Goal: Task Accomplishment & Management: Manage account settings

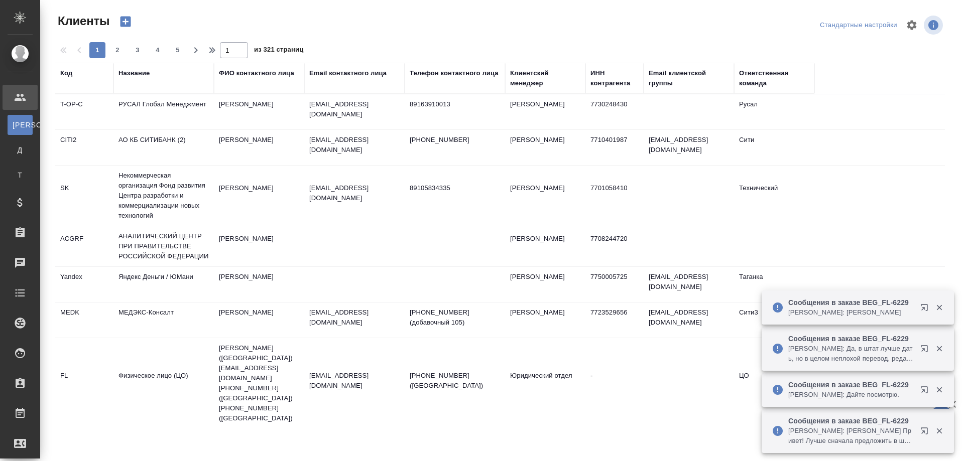
select select "RU"
click at [919, 309] on button "button" at bounding box center [926, 310] width 24 height 24
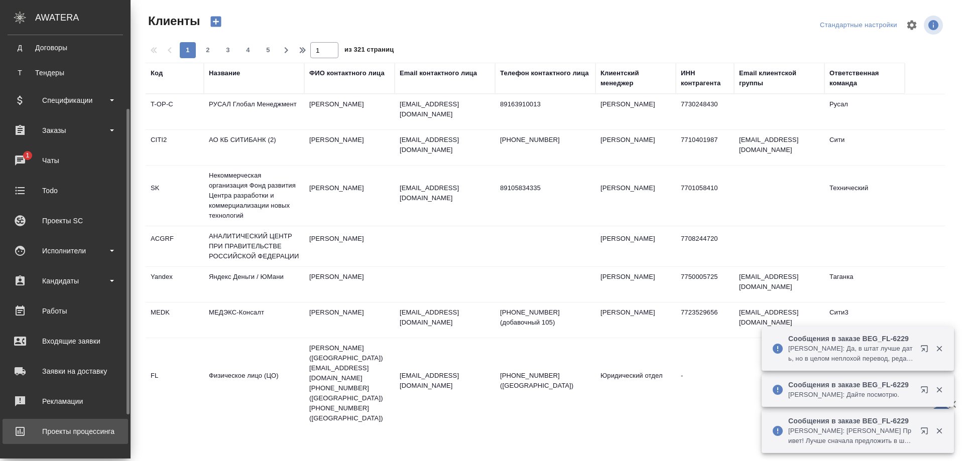
scroll to position [154, 0]
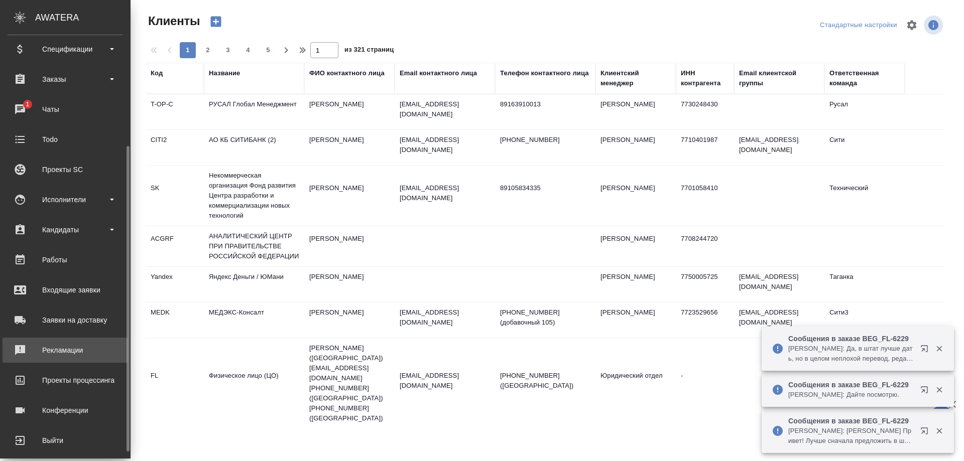
click at [62, 348] on div "Рекламации" at bounding box center [65, 350] width 115 height 15
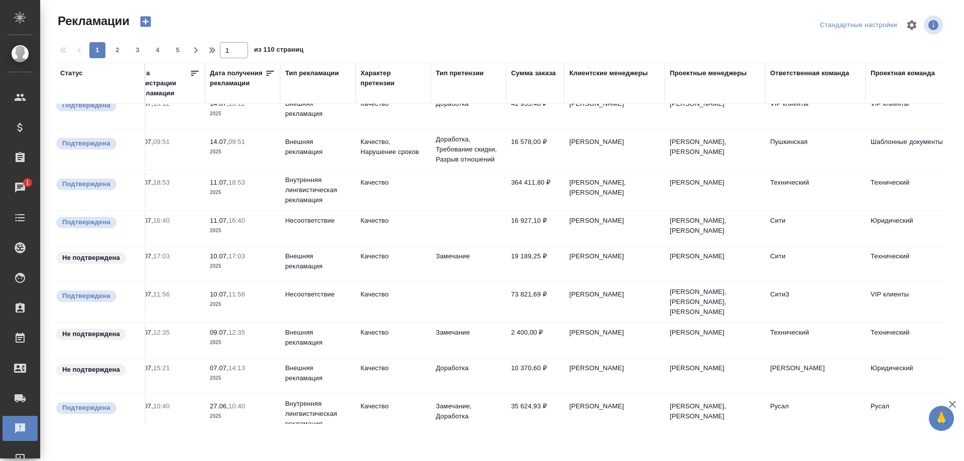
scroll to position [641, 223]
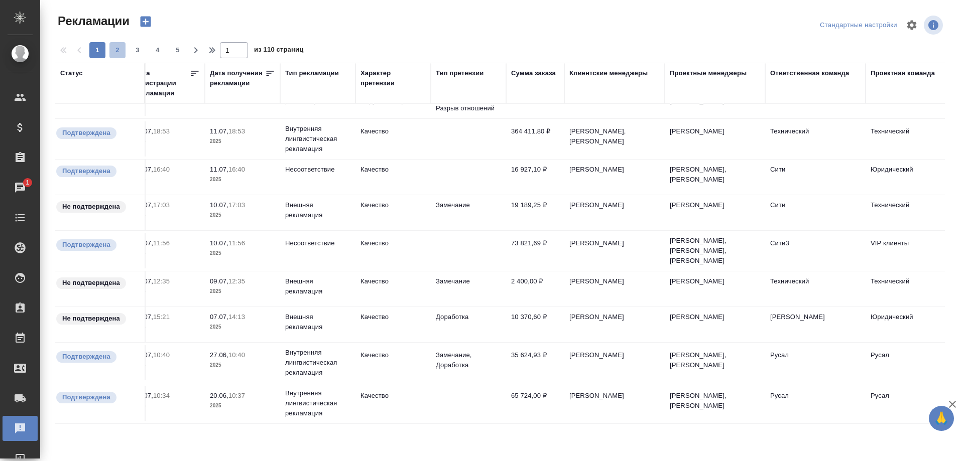
click at [112, 48] on span "2" at bounding box center [117, 50] width 16 height 10
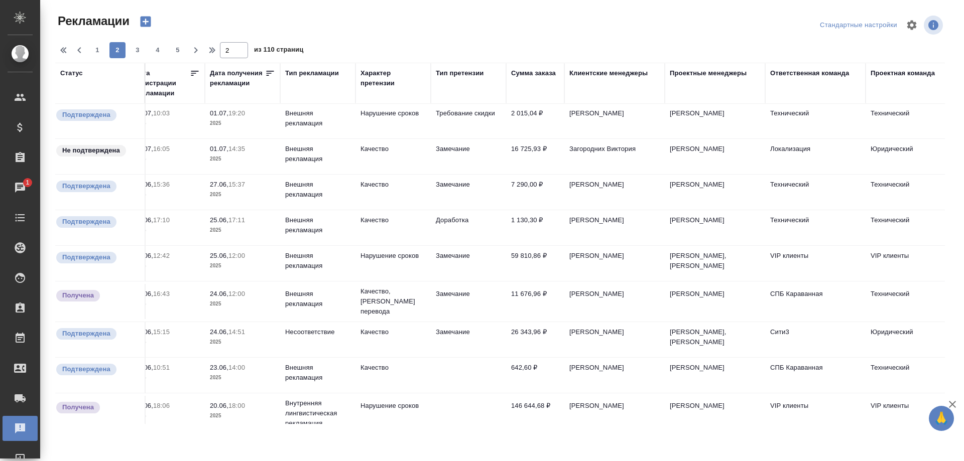
scroll to position [0, 223]
click at [93, 44] on button "1" at bounding box center [97, 50] width 16 height 16
type input "1"
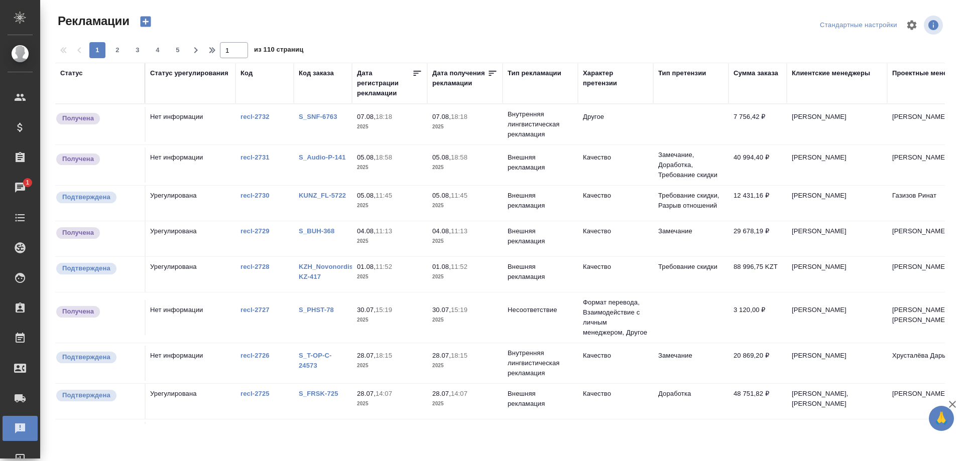
scroll to position [0, 0]
click at [313, 308] on link "S_PHST-78" at bounding box center [316, 310] width 35 height 8
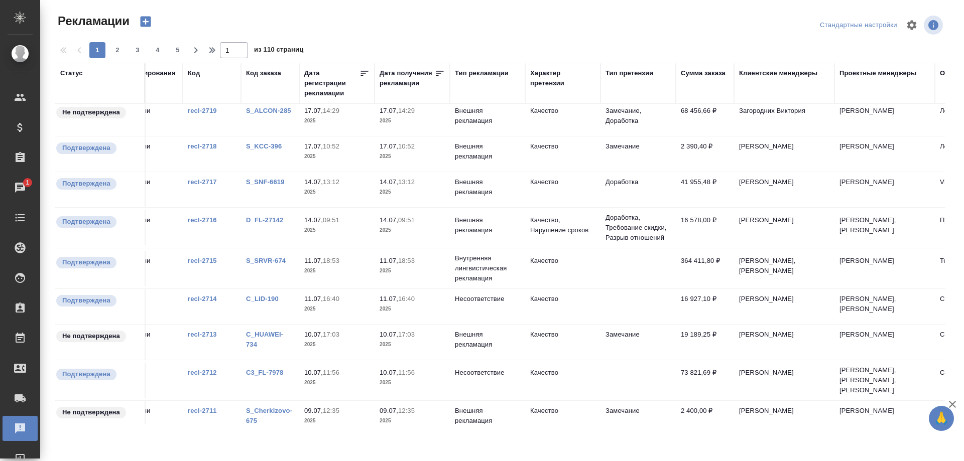
scroll to position [512, 52]
click at [259, 300] on link "C_LID-190" at bounding box center [263, 299] width 33 height 8
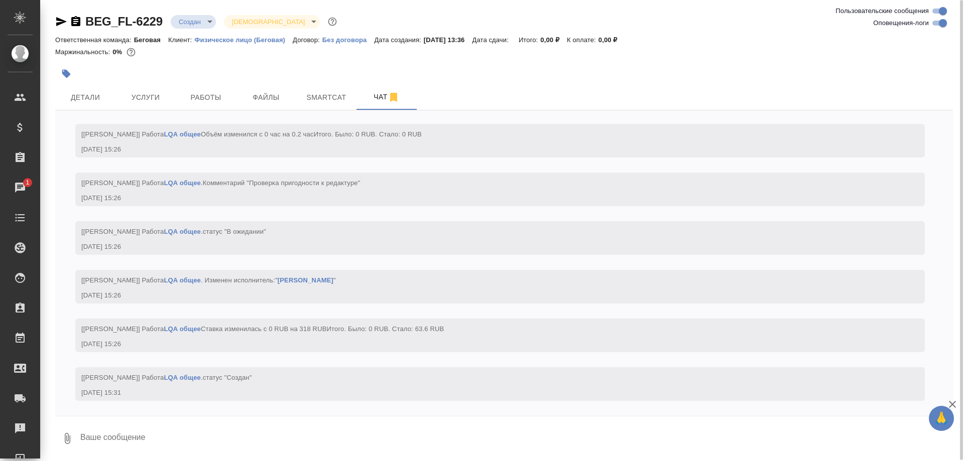
scroll to position [611, 0]
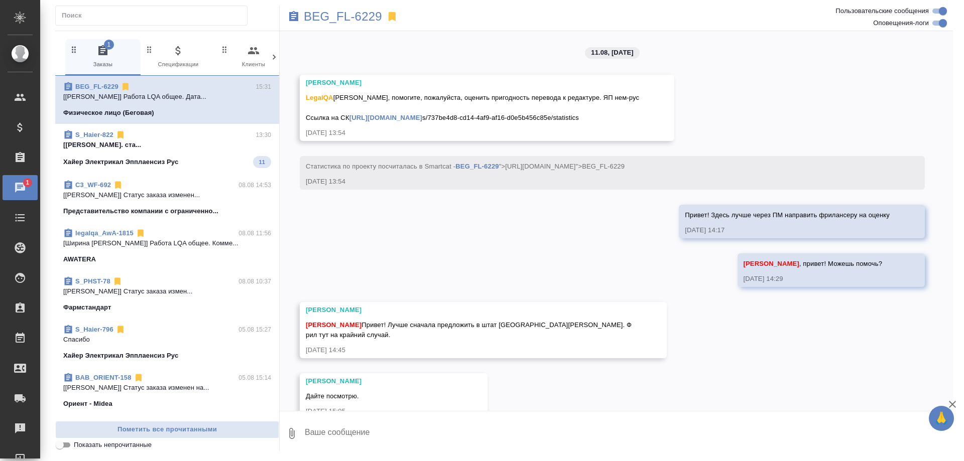
scroll to position [683, 0]
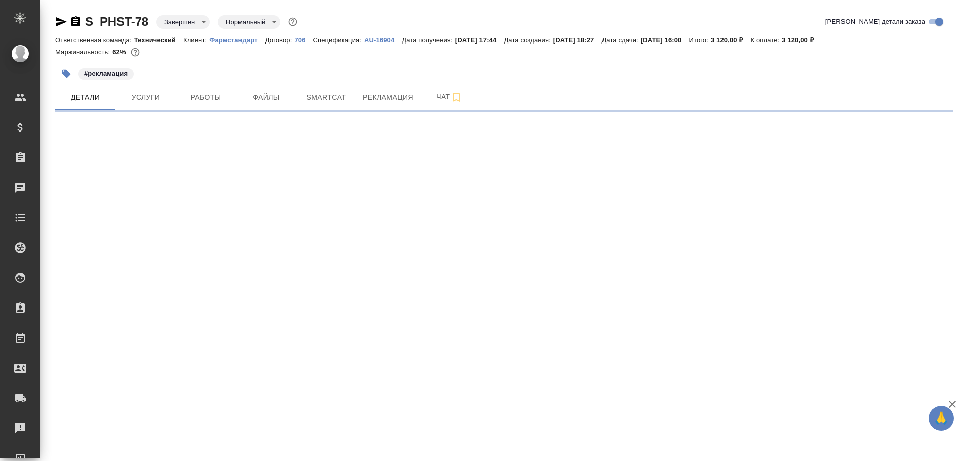
select select "RU"
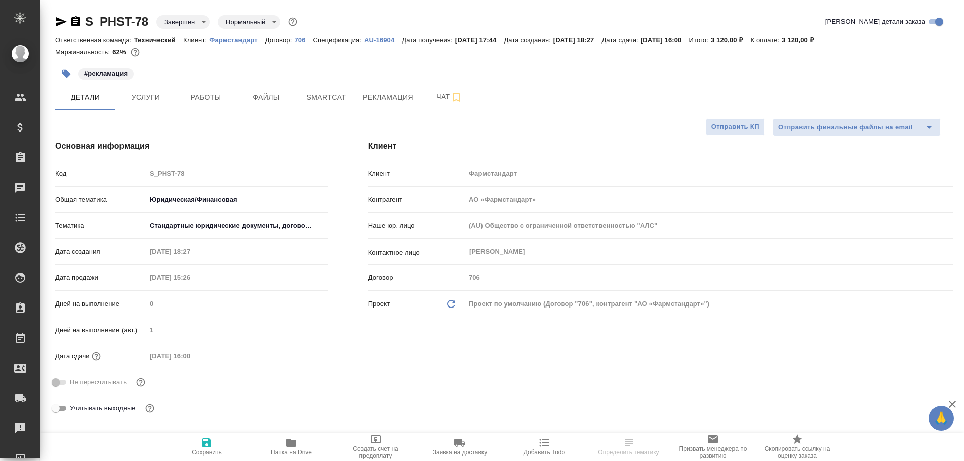
type textarea "x"
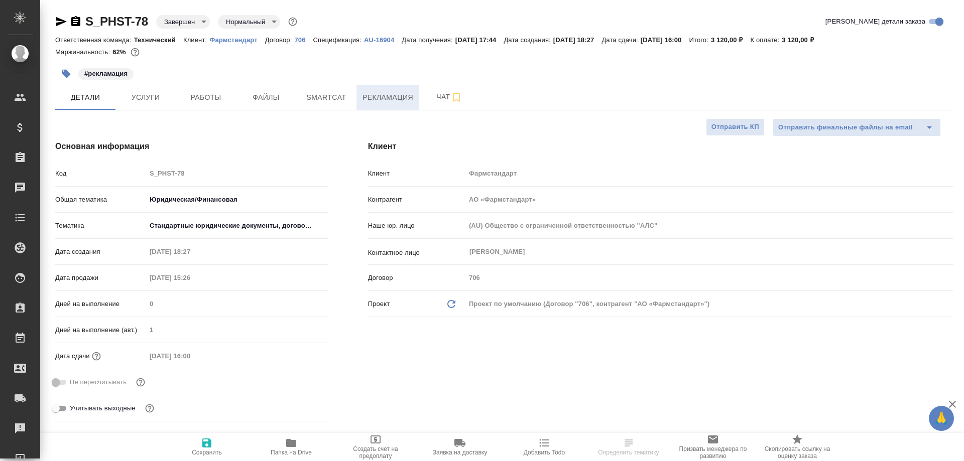
type textarea "x"
type input "Matveeva Anastasia"
type input "[PERSON_NAME]"
click at [396, 97] on span "Рекламация" at bounding box center [387, 97] width 51 height 13
type textarea "x"
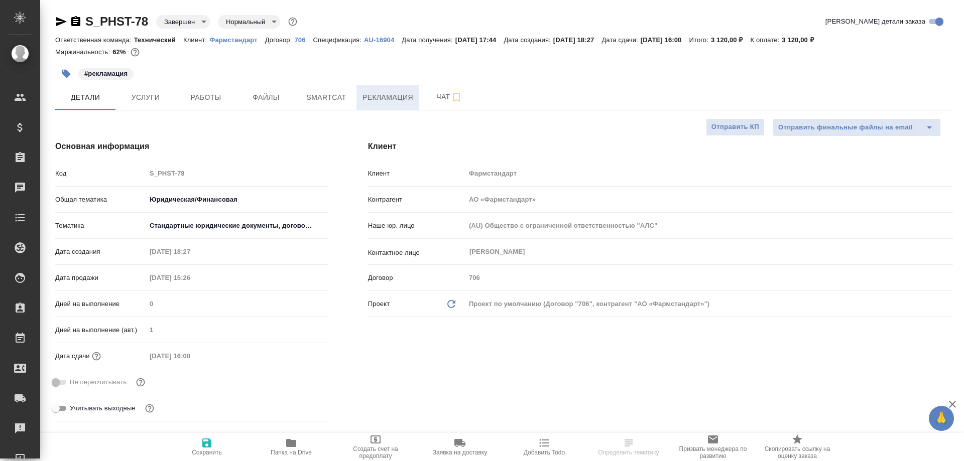
type textarea "x"
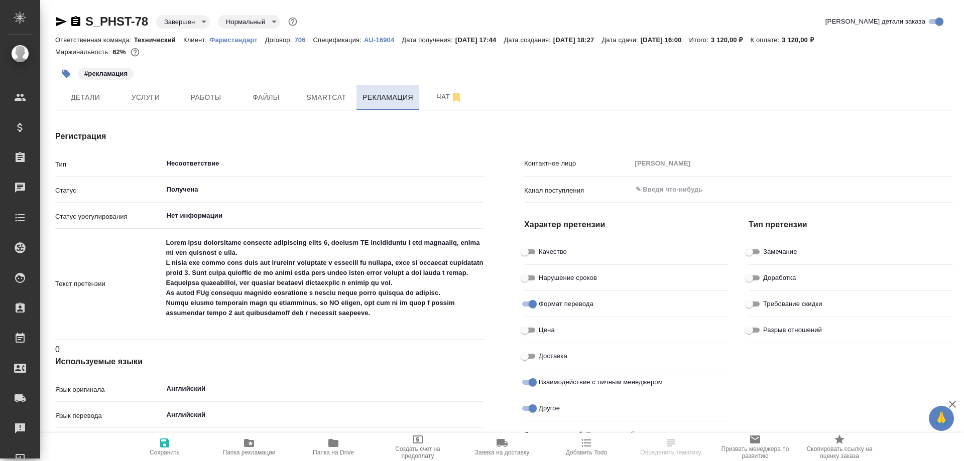
type textarea "x"
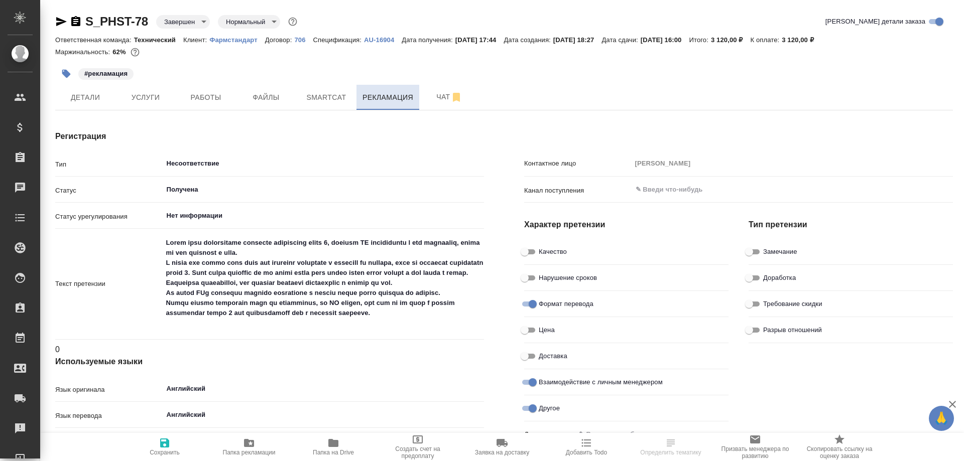
type textarea "x"
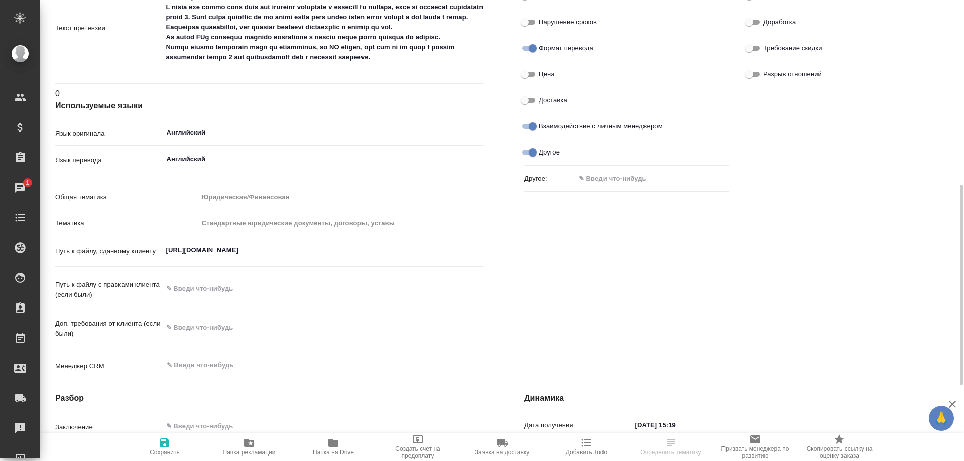
scroll to position [358, 0]
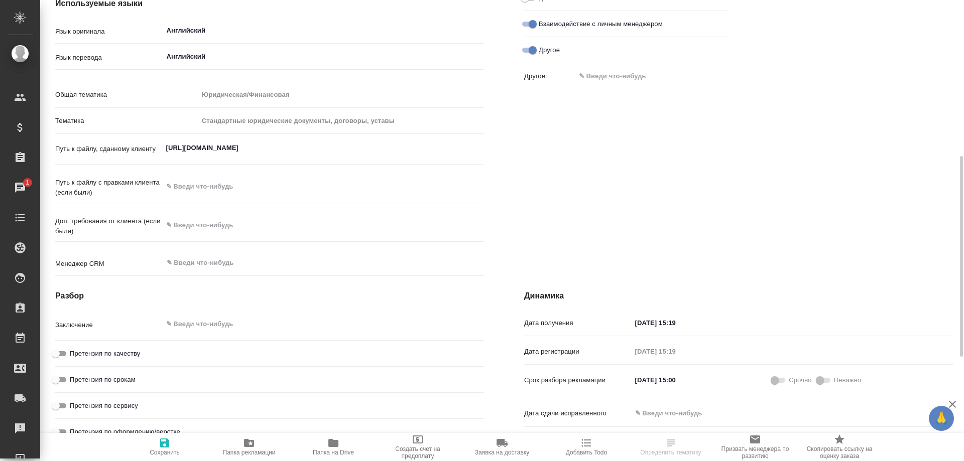
type textarea "x"
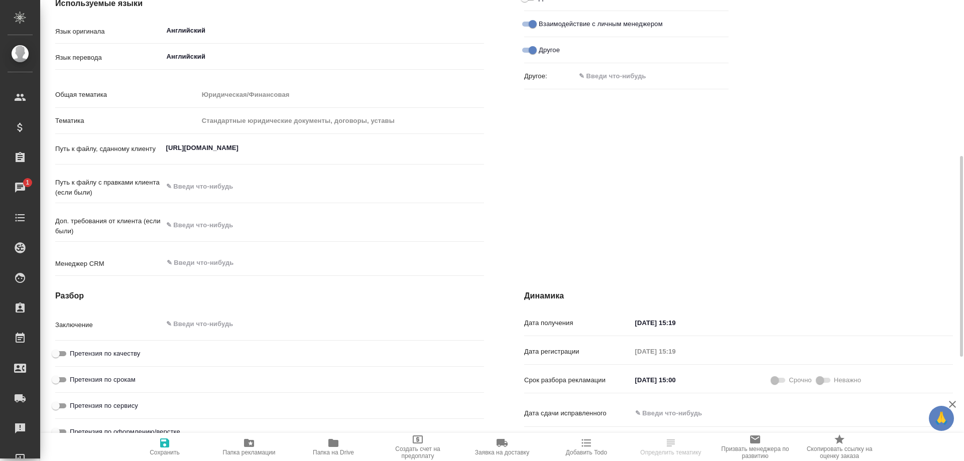
type textarea "x"
click at [731, 191] on div "Контактное лицо Прасолова Елена Канал поступления ​ Характер претензии Качество…" at bounding box center [738, 26] width 469 height 548
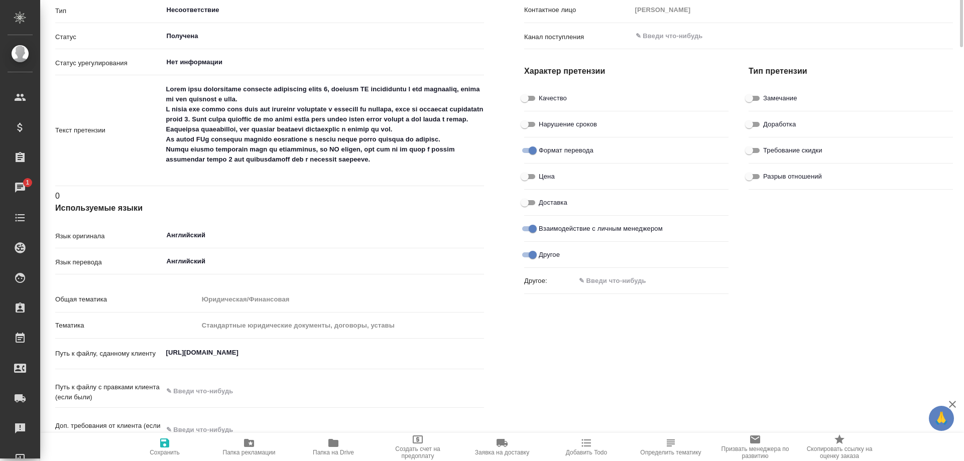
scroll to position [0, 0]
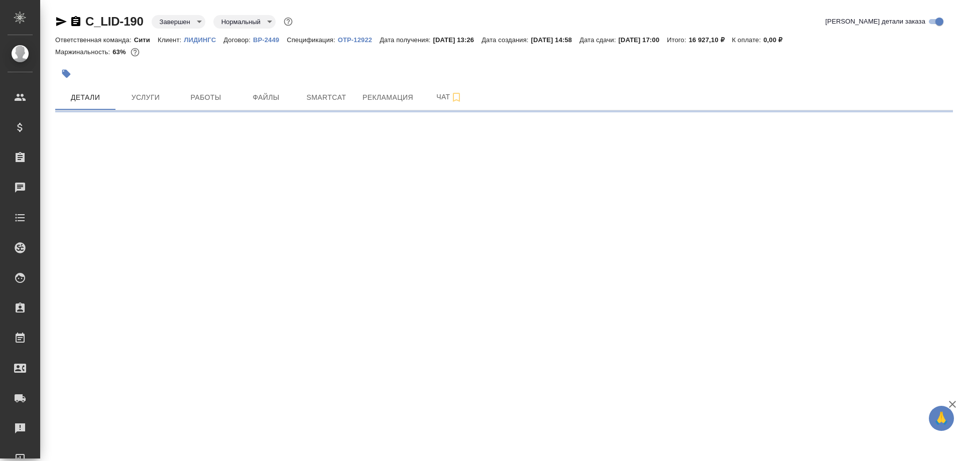
select select "RU"
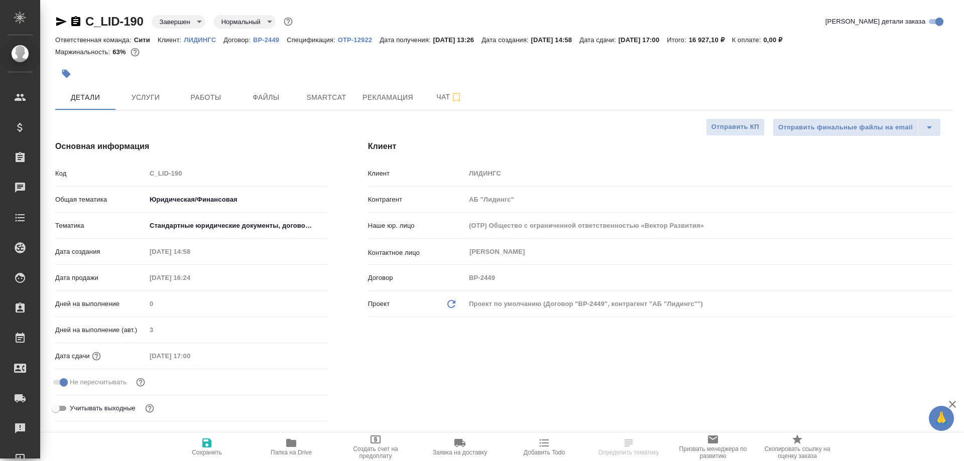
type textarea "x"
click at [376, 88] on button "Рекламация" at bounding box center [387, 97] width 63 height 25
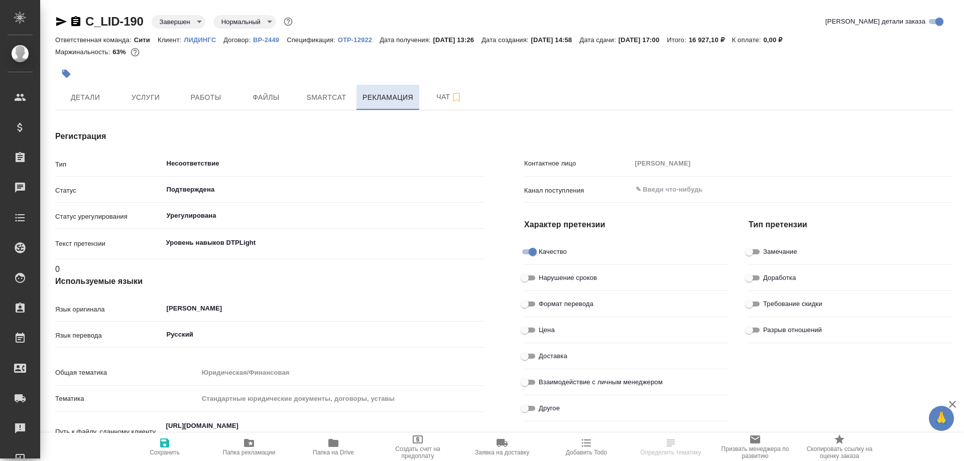
type input "[PERSON_NAME]"
type textarea "x"
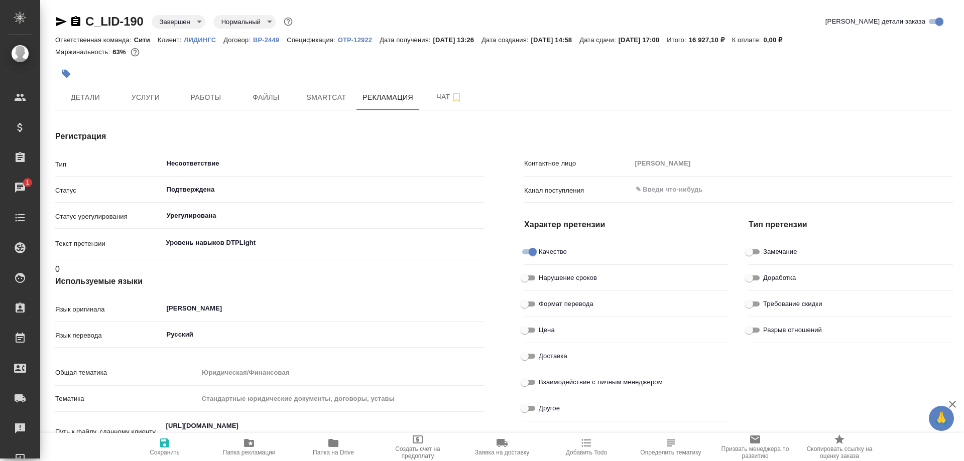
type textarea "x"
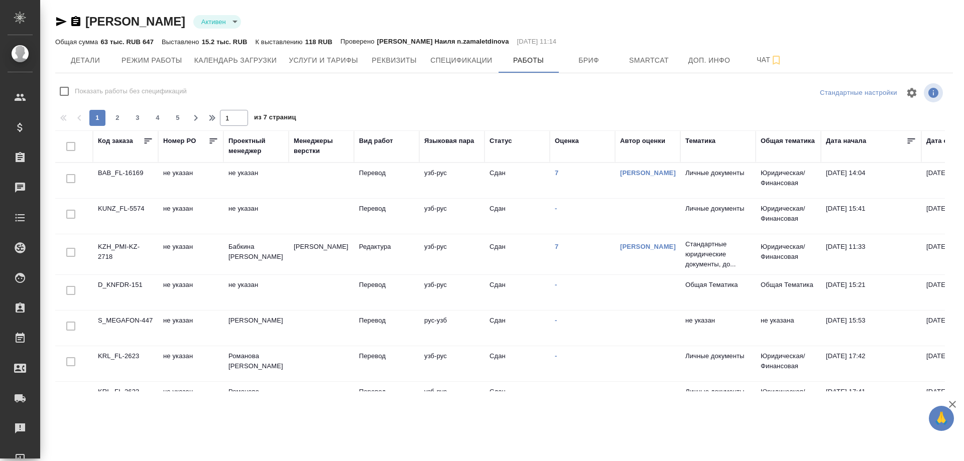
type input "active"
checkbox input "false"
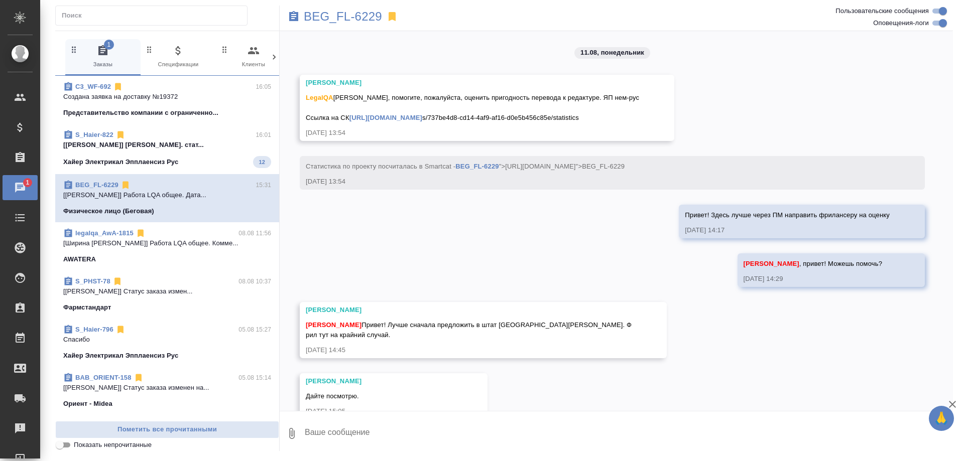
scroll to position [683, 0]
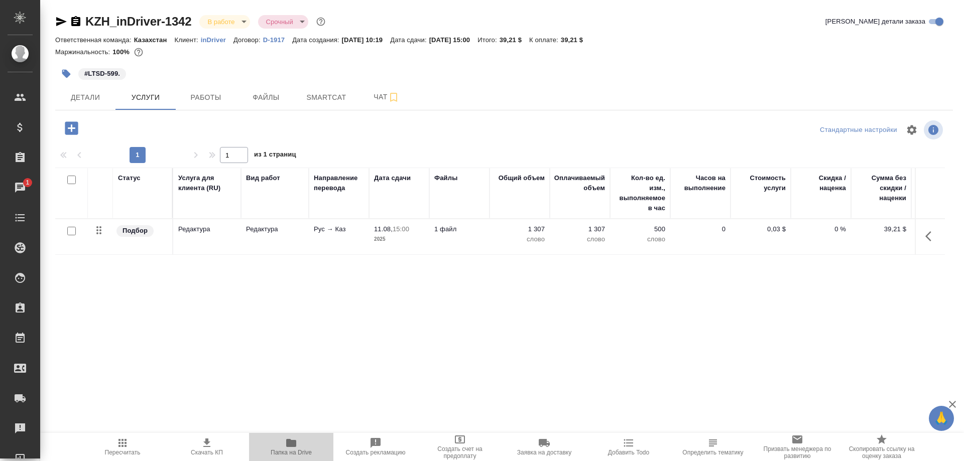
click at [292, 445] on icon "button" at bounding box center [291, 443] width 10 height 8
click at [88, 94] on span "Детали" at bounding box center [85, 97] width 48 height 13
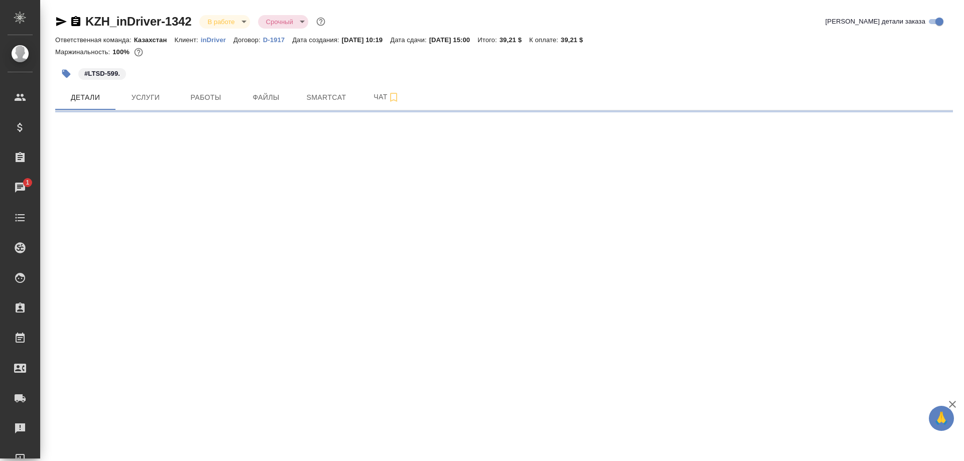
select select "RU"
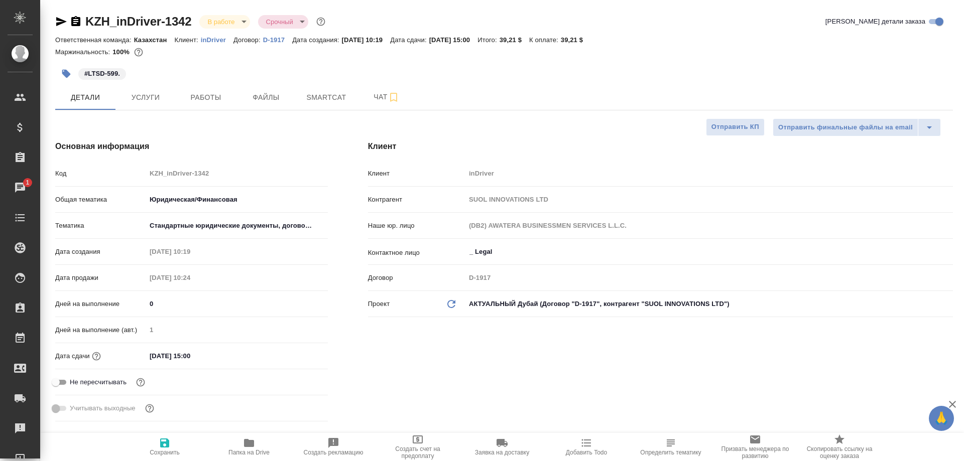
type textarea "x"
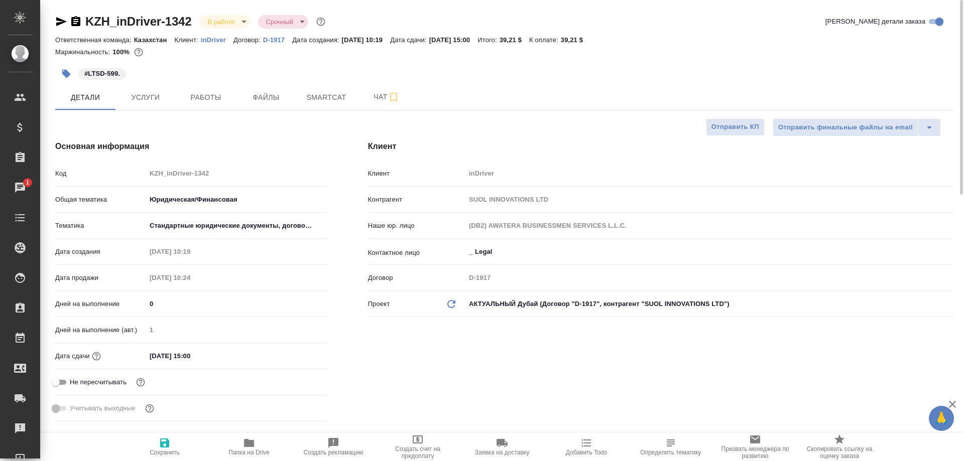
type textarea "x"
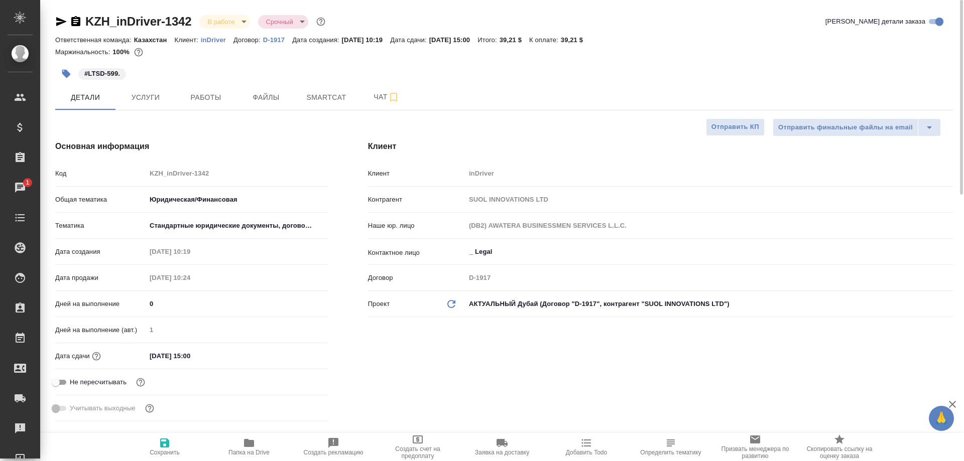
type textarea "x"
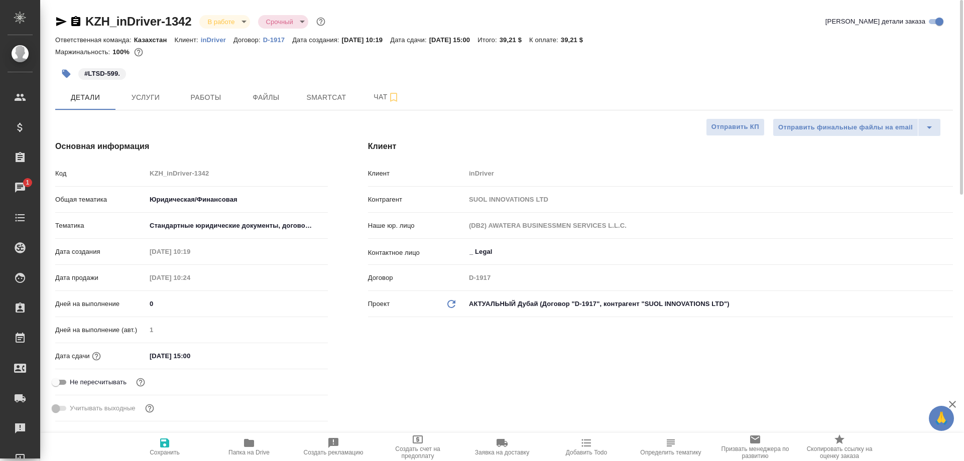
type textarea "x"
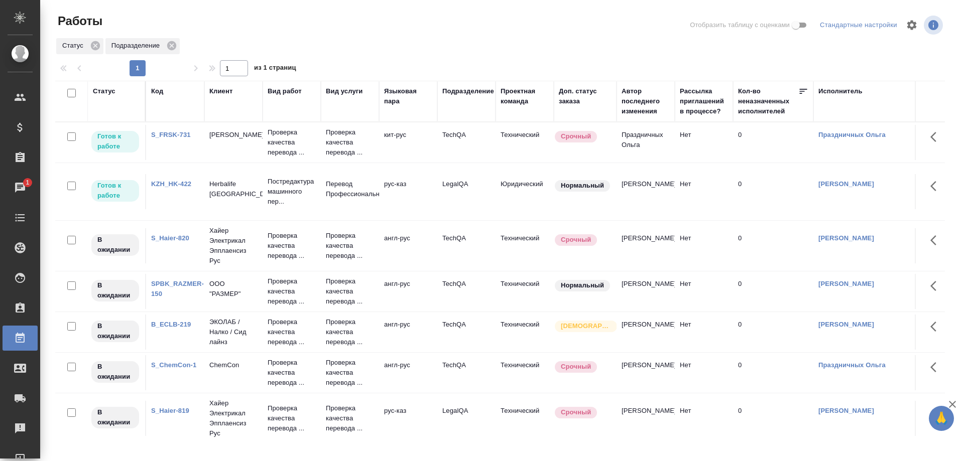
click at [177, 188] on link "KZH_HK-422" at bounding box center [171, 184] width 40 height 8
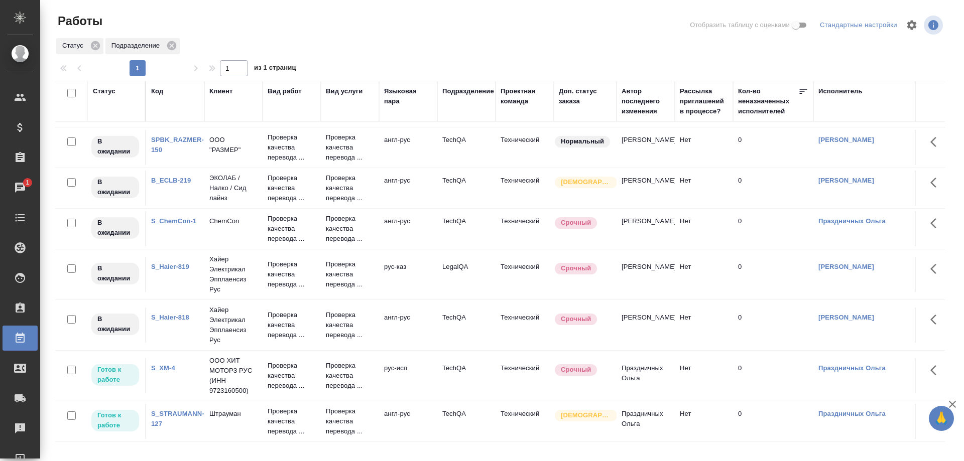
scroll to position [116, 0]
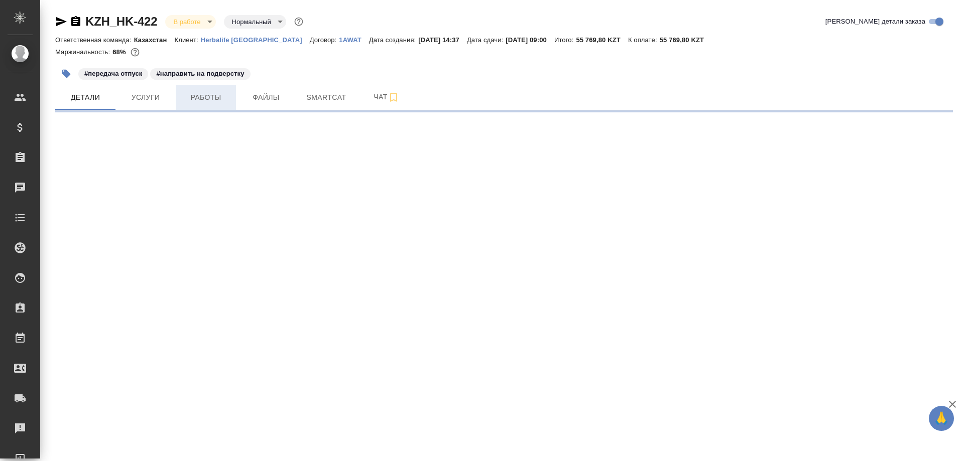
select select "RU"
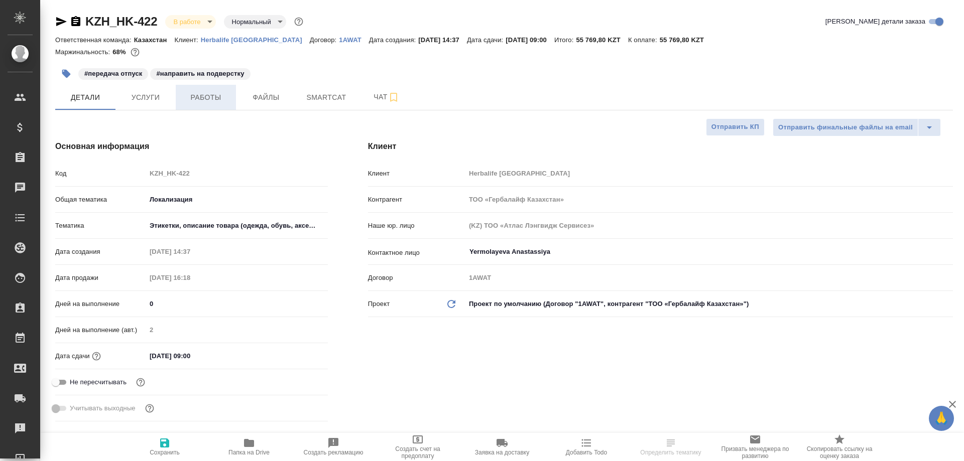
click at [200, 96] on span "Работы" at bounding box center [206, 97] width 48 height 13
type textarea "x"
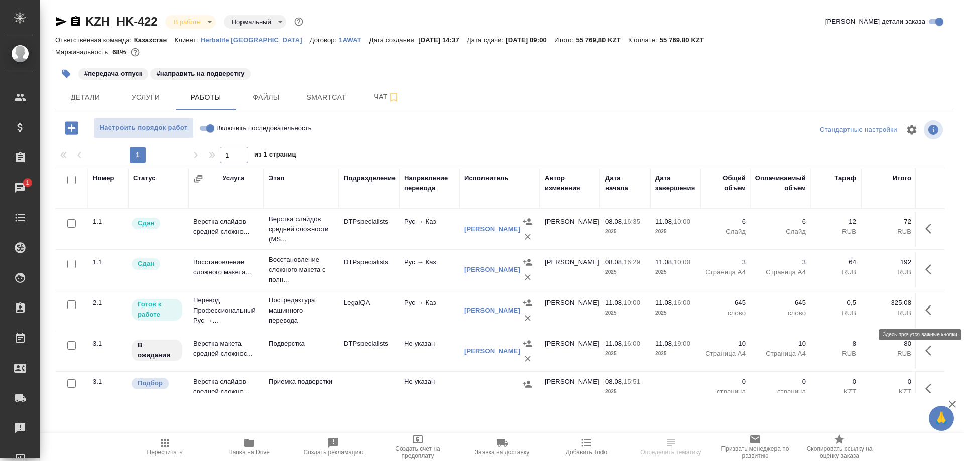
click at [923, 312] on button "button" at bounding box center [931, 310] width 24 height 24
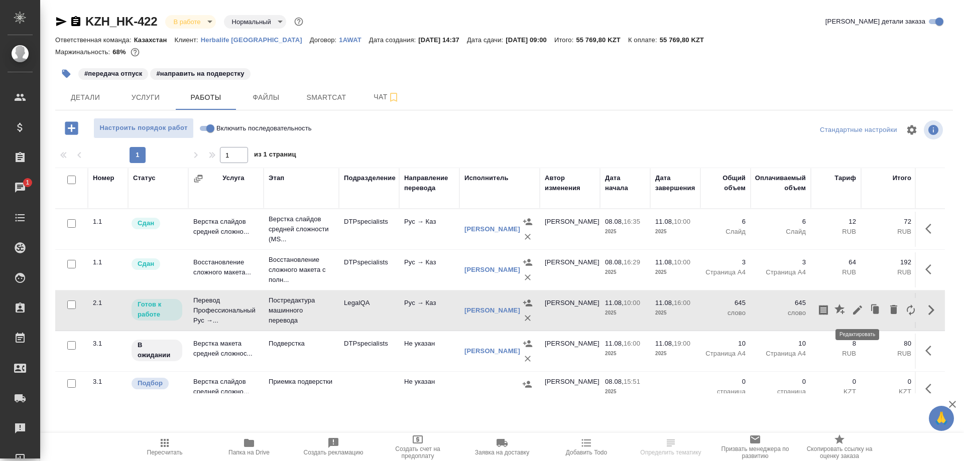
click at [853, 310] on icon "button" at bounding box center [857, 310] width 12 height 12
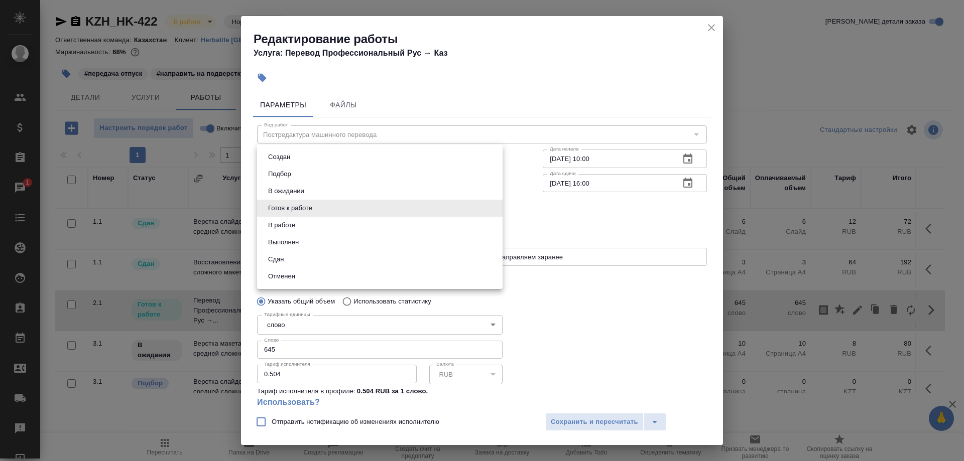
click at [439, 213] on body "🙏 .cls-1 fill:#fff; AWATERA Shirina Sabina Клиенты Спецификации Заказы 1 Чаты T…" at bounding box center [482, 230] width 964 height 461
click at [293, 259] on li "Сдан" at bounding box center [379, 259] width 245 height 17
type input "closed"
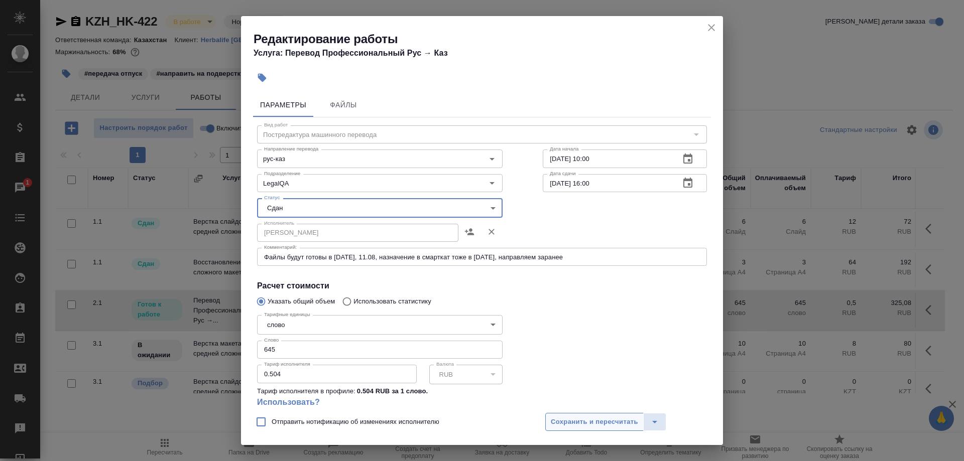
click at [563, 417] on span "Сохранить и пересчитать" at bounding box center [594, 423] width 87 height 12
click at [560, 421] on span "Сохранить и пересчитать" at bounding box center [594, 423] width 87 height 12
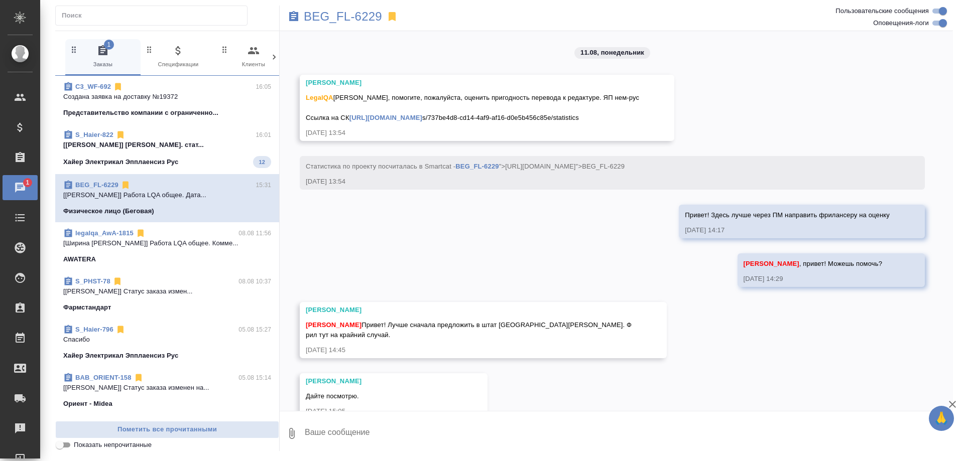
scroll to position [683, 0]
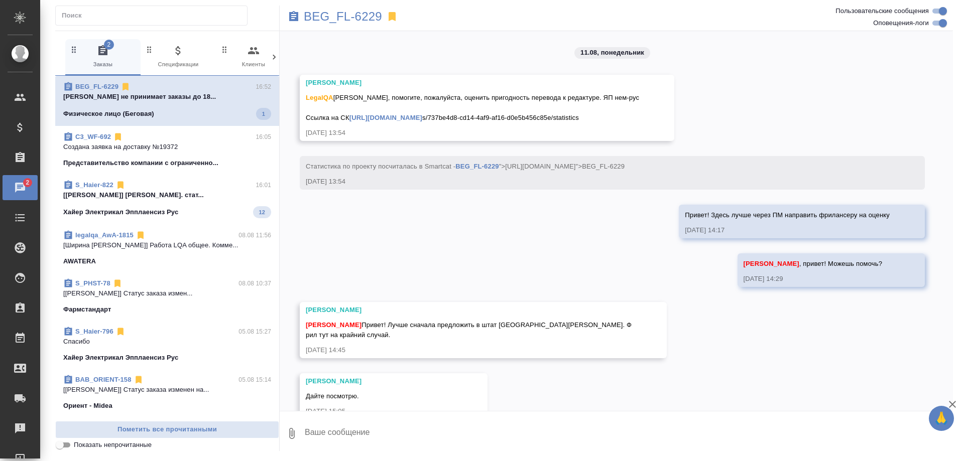
scroll to position [683, 0]
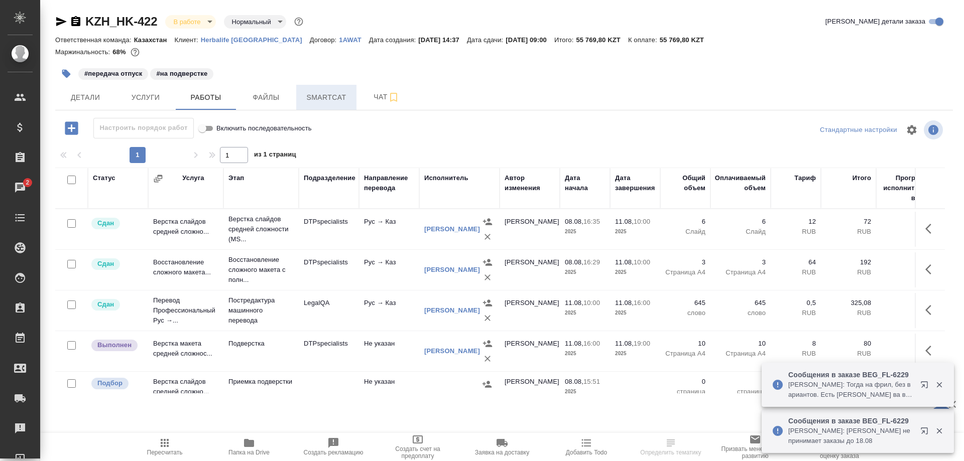
click at [319, 97] on span "Smartcat" at bounding box center [326, 97] width 48 height 13
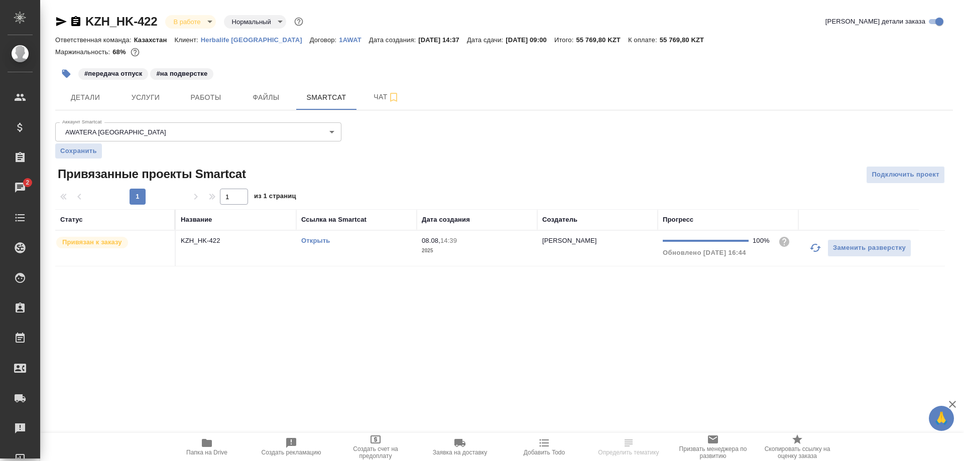
click at [319, 240] on link "Открыть" at bounding box center [315, 241] width 29 height 8
click at [301, 237] on link "Открыть" at bounding box center [315, 241] width 29 height 8
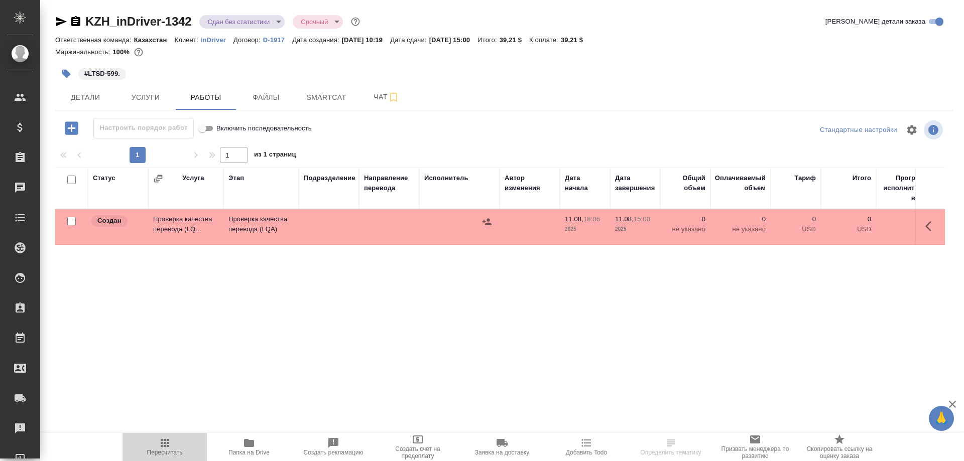
click at [166, 443] on icon "button" at bounding box center [165, 443] width 8 height 8
click at [925, 226] on icon "button" at bounding box center [928, 226] width 6 height 10
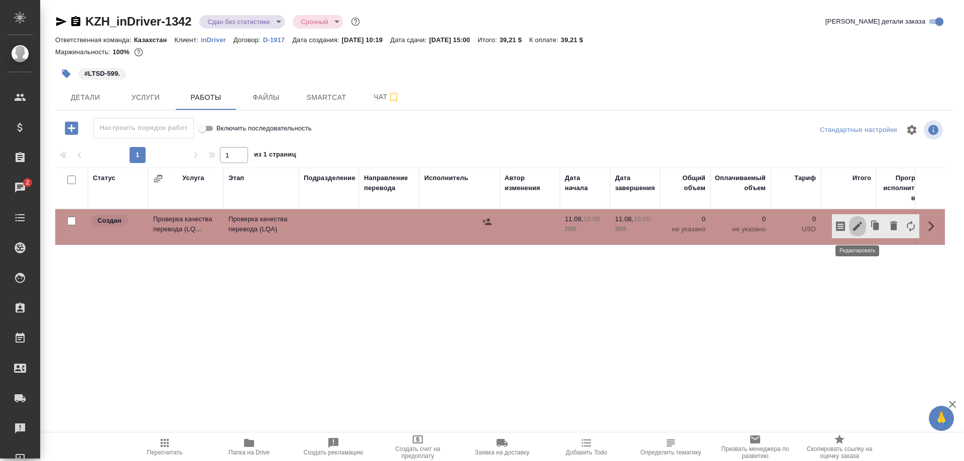
click at [851, 229] on button "button" at bounding box center [857, 226] width 17 height 24
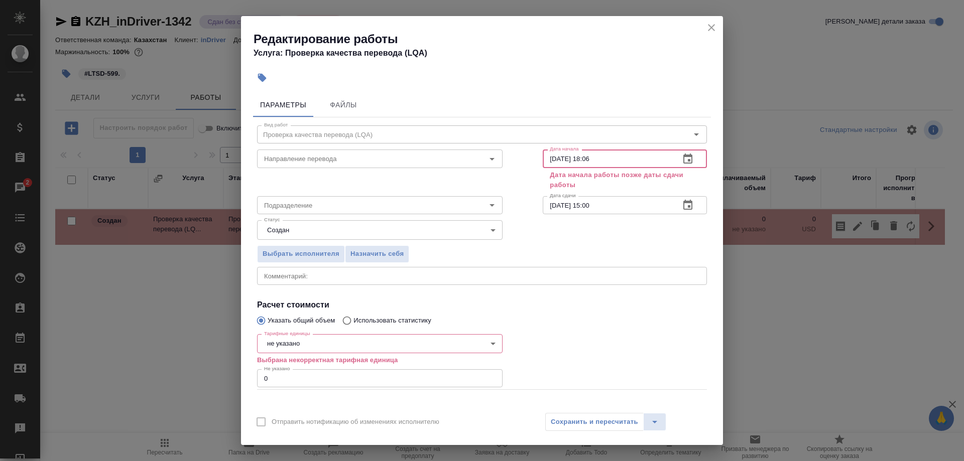
click at [610, 159] on input "11.08.2025 18:06" at bounding box center [606, 159] width 129 height 18
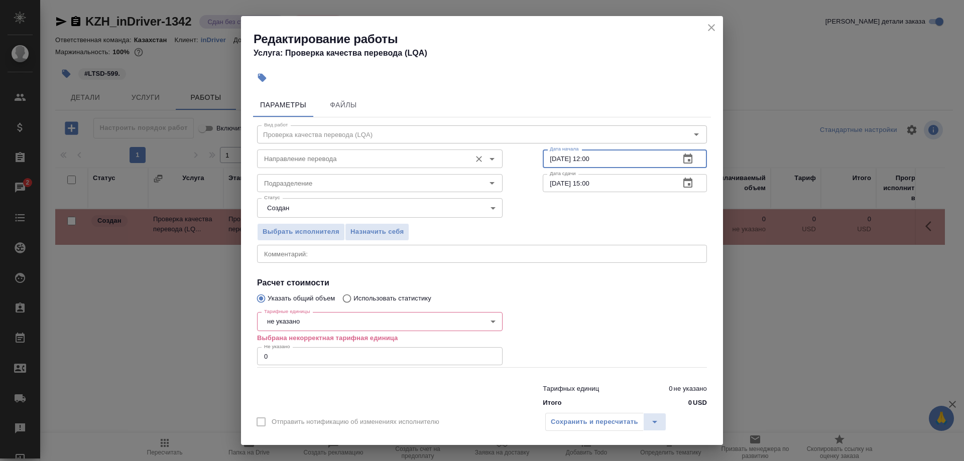
type input "11.08.2025 12:00"
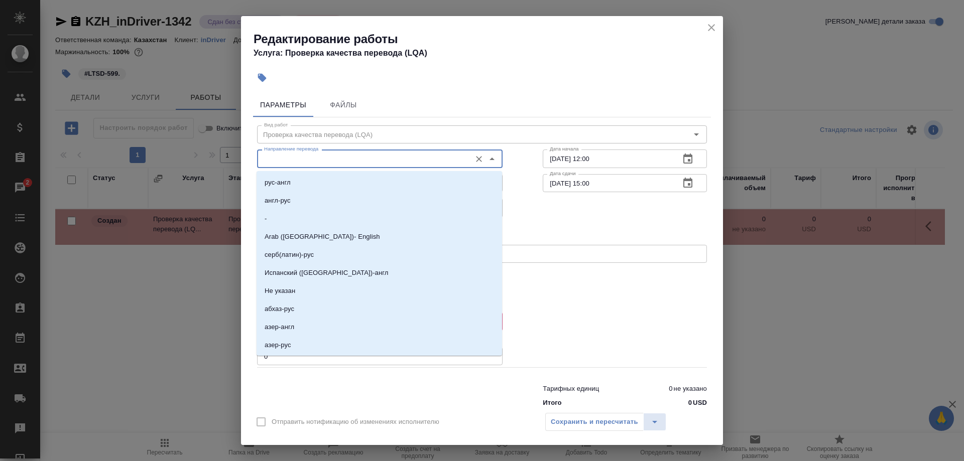
click at [431, 162] on input "Направление перевода" at bounding box center [363, 159] width 206 height 12
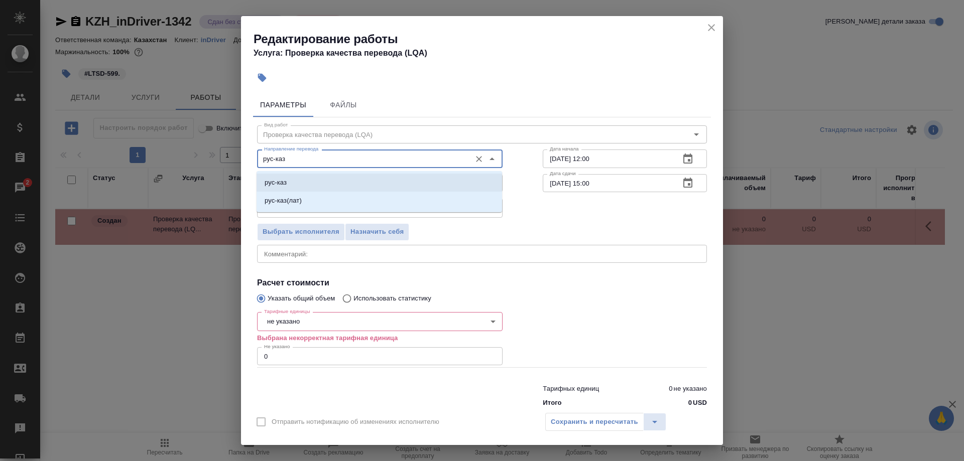
click at [329, 184] on li "рус-каз" at bounding box center [378, 183] width 245 height 18
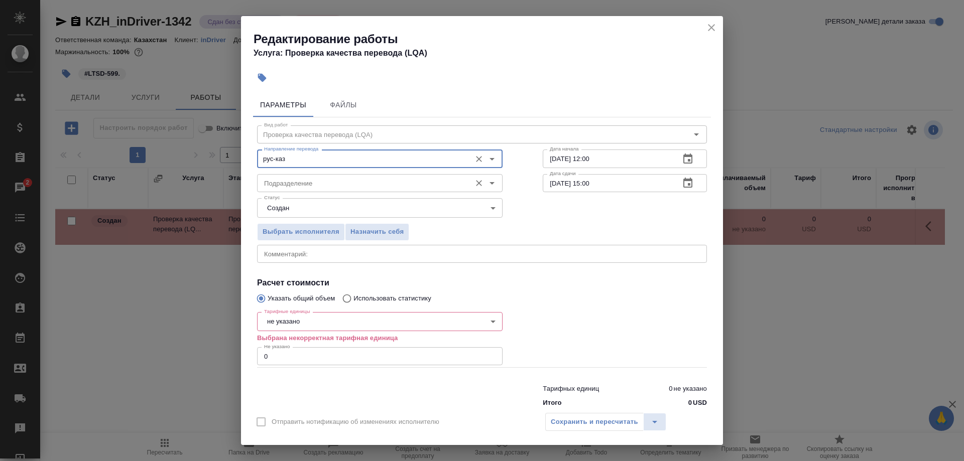
type input "рус-каз"
click at [373, 184] on input "Подразделение" at bounding box center [363, 183] width 206 height 12
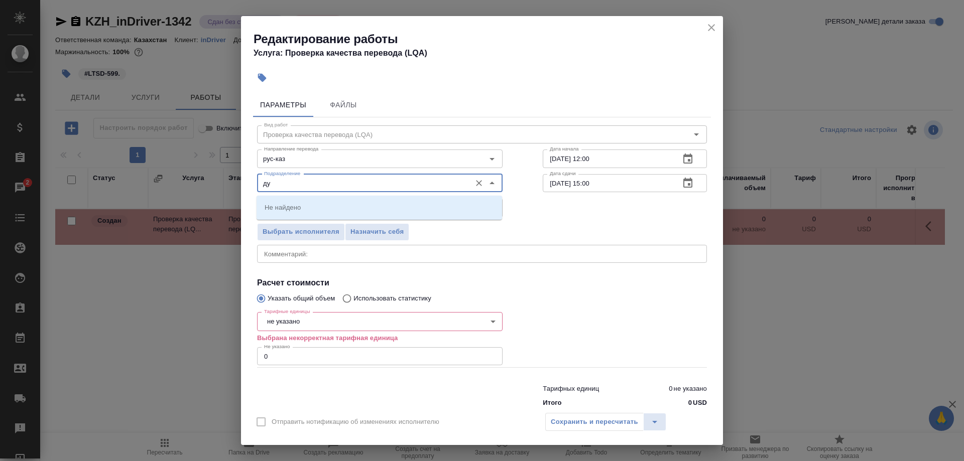
type input "д"
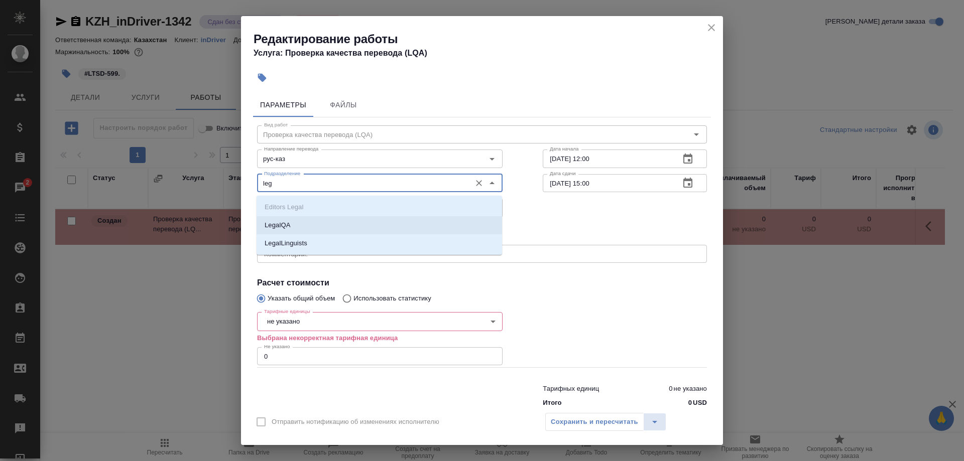
click at [298, 221] on li "LegalQA" at bounding box center [378, 225] width 245 height 18
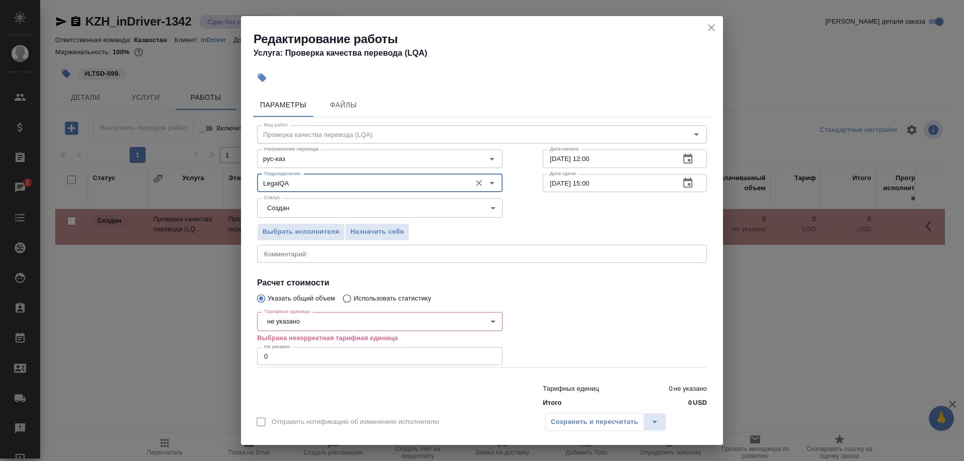
type input "LegalQA"
click at [312, 306] on body "🙏 .cls-1 fill:#fff; AWATERA Shirina Sabina Клиенты Спецификации Заказы 2 Чаты T…" at bounding box center [482, 230] width 964 height 461
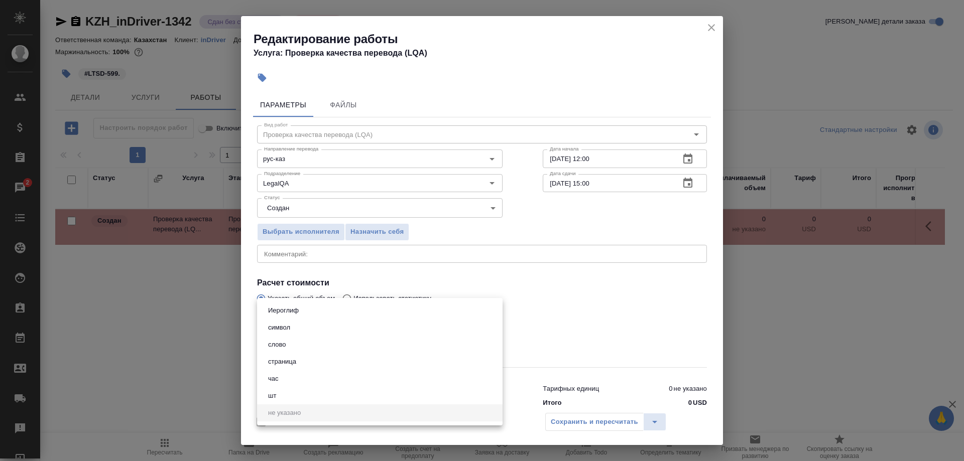
click at [274, 377] on button "час" at bounding box center [273, 378] width 17 height 11
type input "5a8b1489cc6b4906c91bfd93"
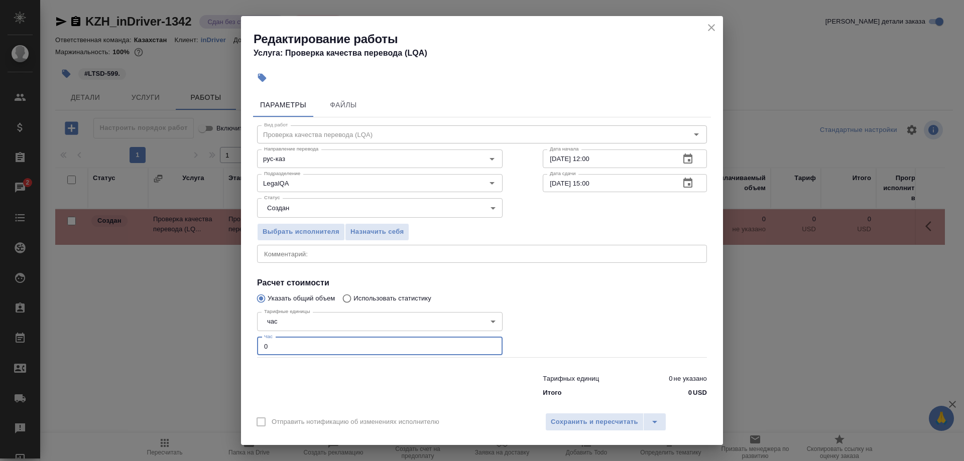
drag, startPoint x: 282, startPoint y: 339, endPoint x: 216, endPoint y: 353, distance: 67.2
click at [257, 353] on input "0" at bounding box center [379, 346] width 245 height 18
type input "1"
click at [382, 238] on span "Назначить себя" at bounding box center [376, 232] width 53 height 12
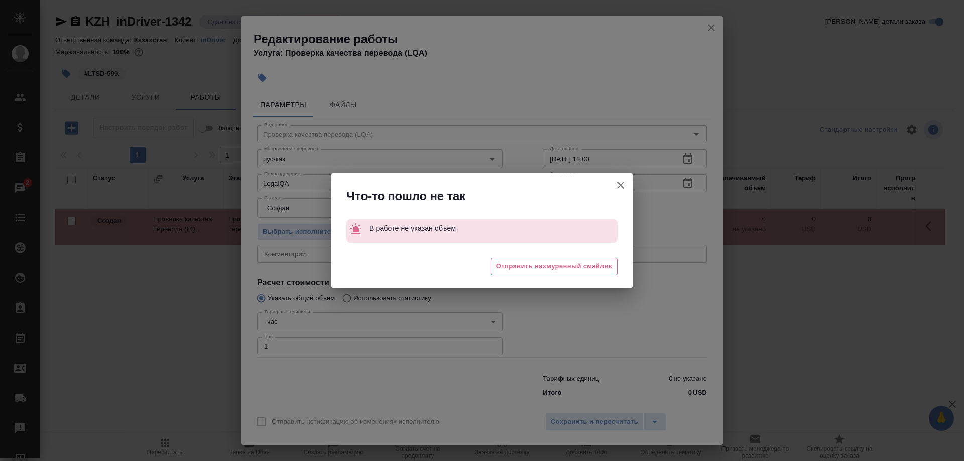
click at [615, 182] on icon "button" at bounding box center [620, 185] width 12 height 12
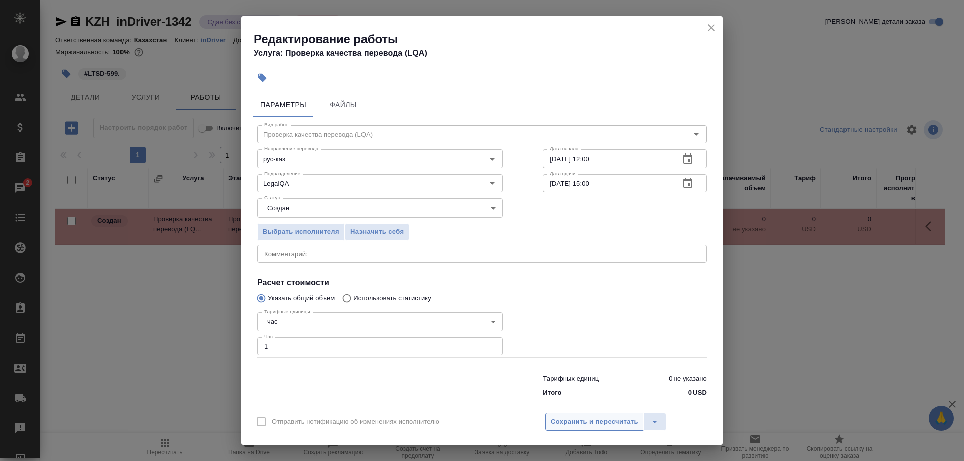
click at [573, 417] on span "Сохранить и пересчитать" at bounding box center [594, 423] width 87 height 12
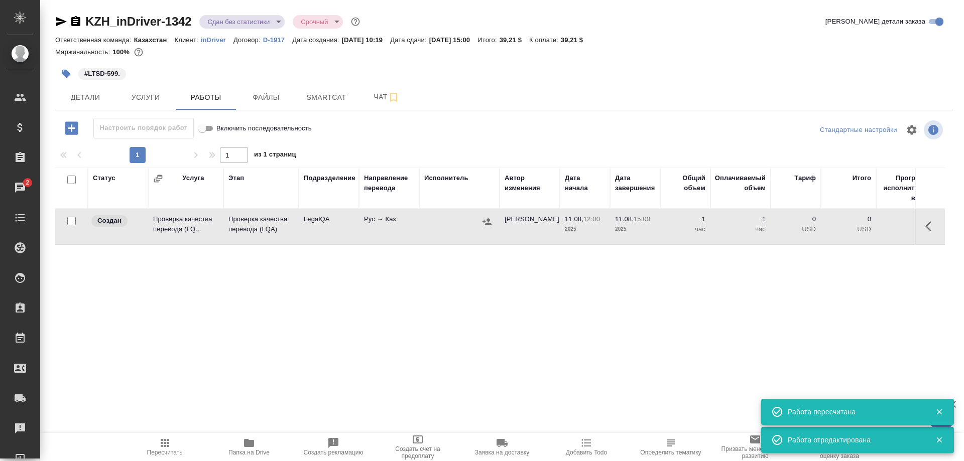
click at [925, 228] on icon "button" at bounding box center [931, 226] width 12 height 12
click at [854, 227] on icon "button" at bounding box center [857, 226] width 12 height 12
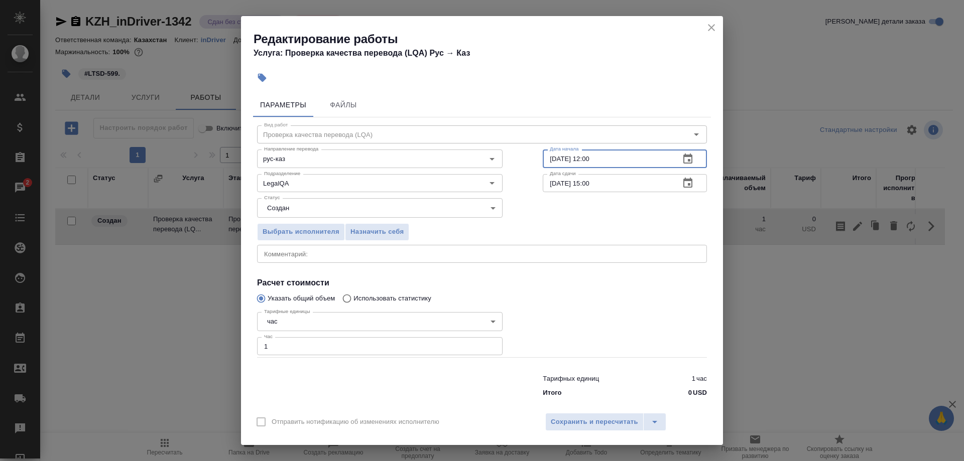
drag, startPoint x: 584, startPoint y: 165, endPoint x: 632, endPoint y: 165, distance: 48.2
click at [632, 165] on input "11.08.2025 12:00" at bounding box center [606, 159] width 129 height 18
type input "11.08.2025 14:00"
click at [383, 236] on span "Назначить себя" at bounding box center [376, 232] width 53 height 12
click at [620, 417] on span "Сохранить и пересчитать" at bounding box center [594, 423] width 87 height 12
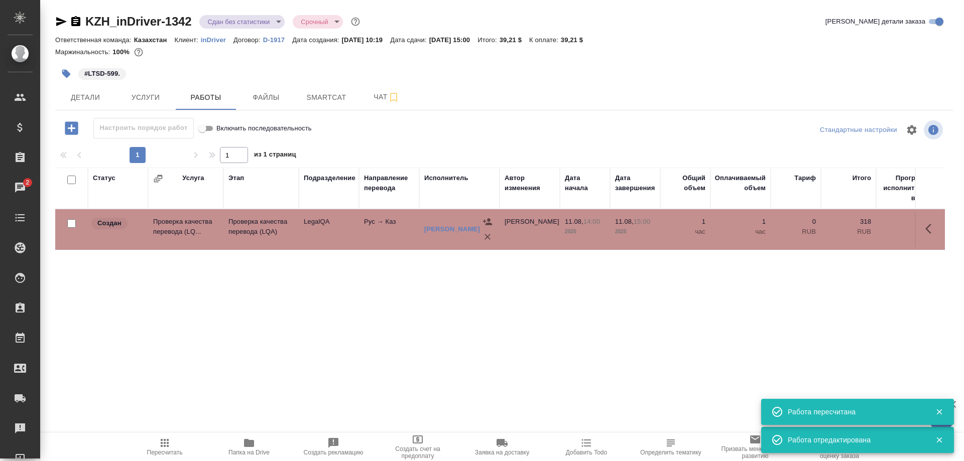
click at [172, 451] on span "Пересчитать" at bounding box center [165, 452] width 36 height 7
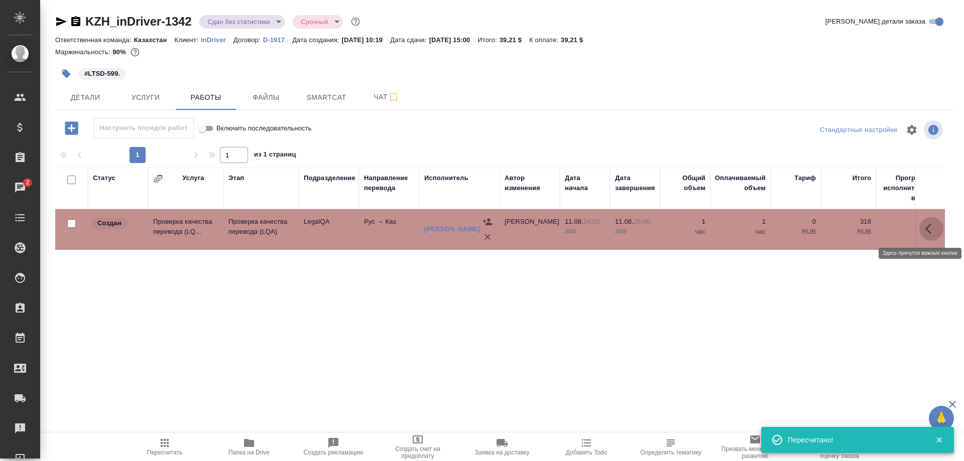
click at [926, 228] on icon "button" at bounding box center [928, 229] width 6 height 10
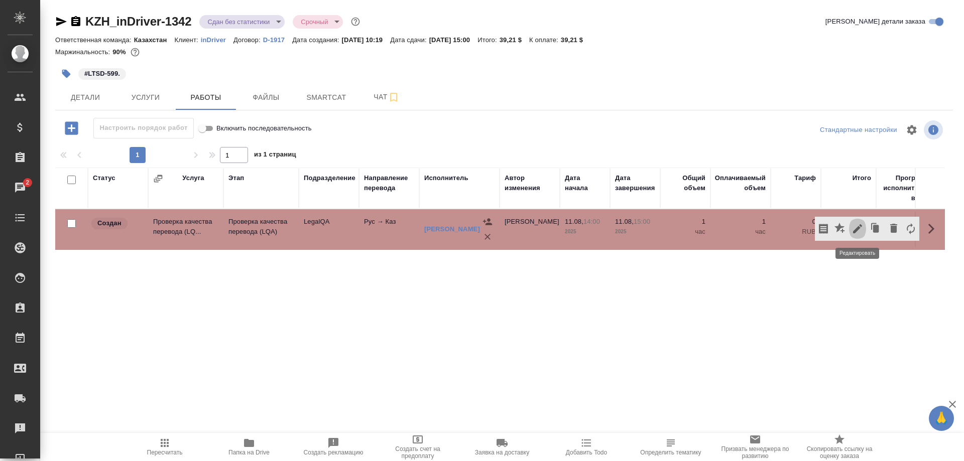
click at [853, 232] on icon "button" at bounding box center [857, 228] width 9 height 9
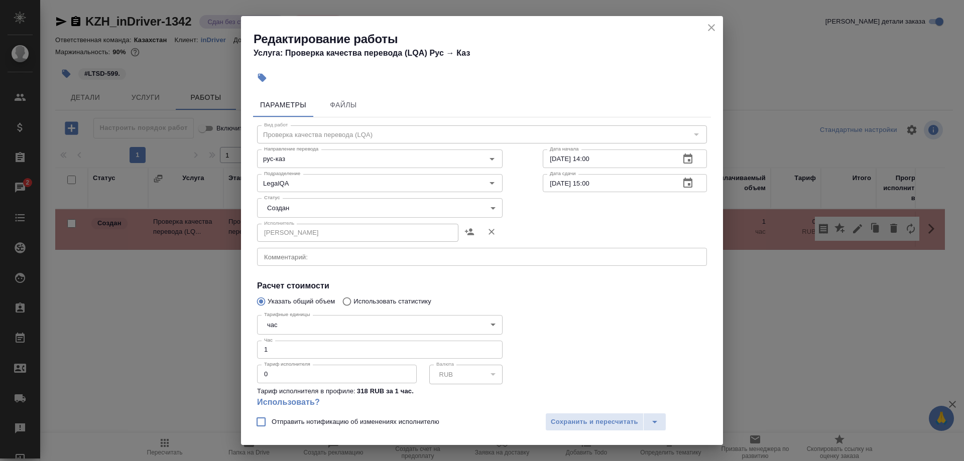
click at [338, 206] on body "🙏 .cls-1 fill:#fff; AWATERA Shirina Sabina Клиенты Спецификации Заказы 2 Чаты T…" at bounding box center [482, 230] width 964 height 461
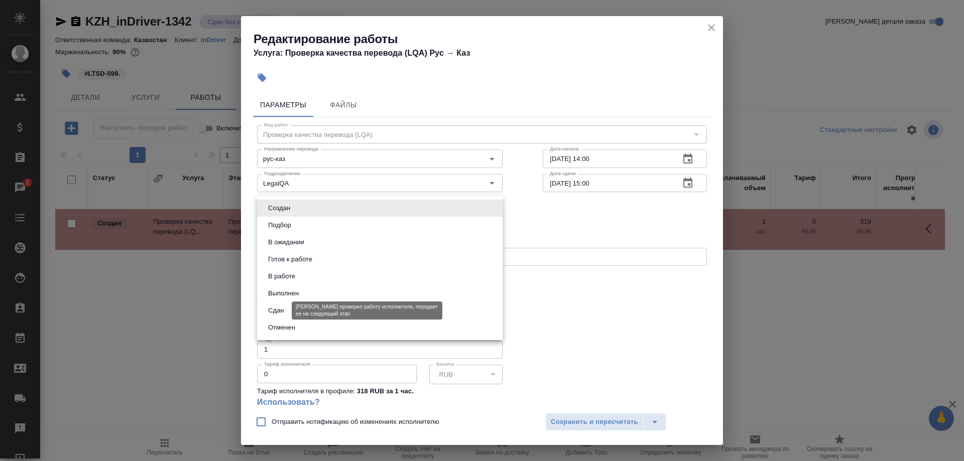
click at [283, 306] on button "Сдан" at bounding box center [276, 310] width 22 height 11
type input "closed"
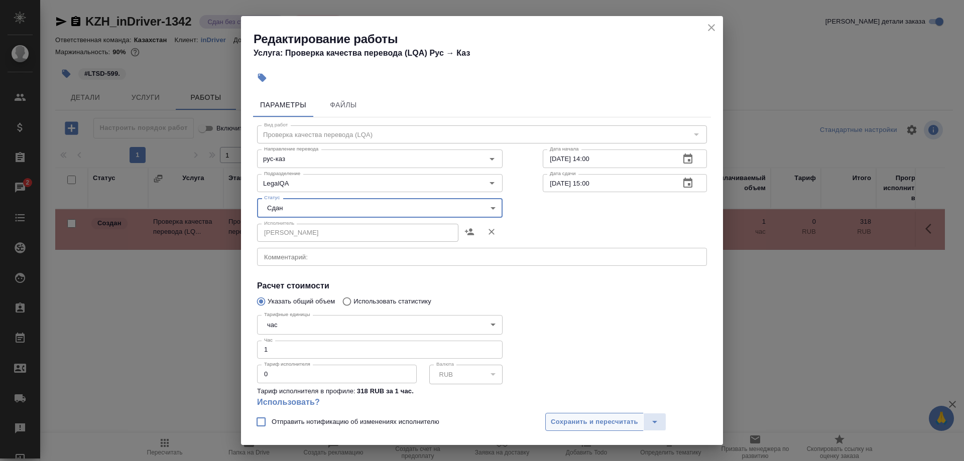
click at [560, 420] on span "Сохранить и пересчитать" at bounding box center [594, 423] width 87 height 12
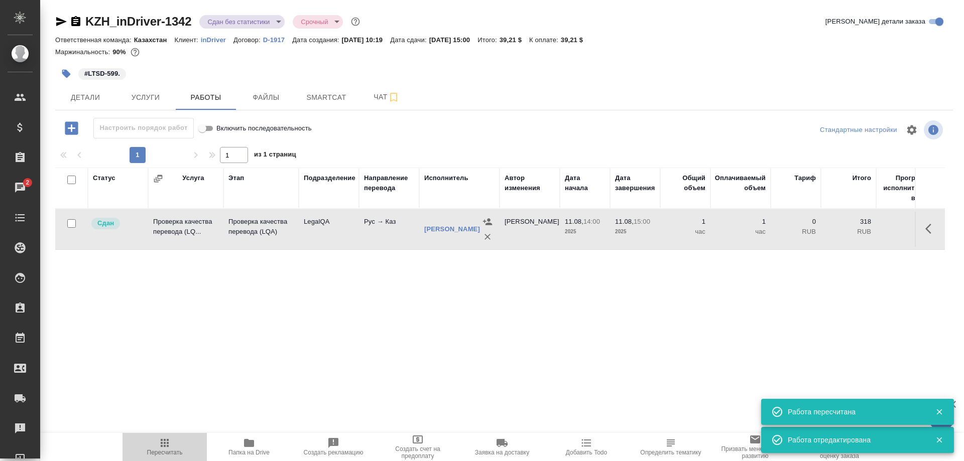
click at [170, 449] on span "Пересчитать" at bounding box center [165, 452] width 36 height 7
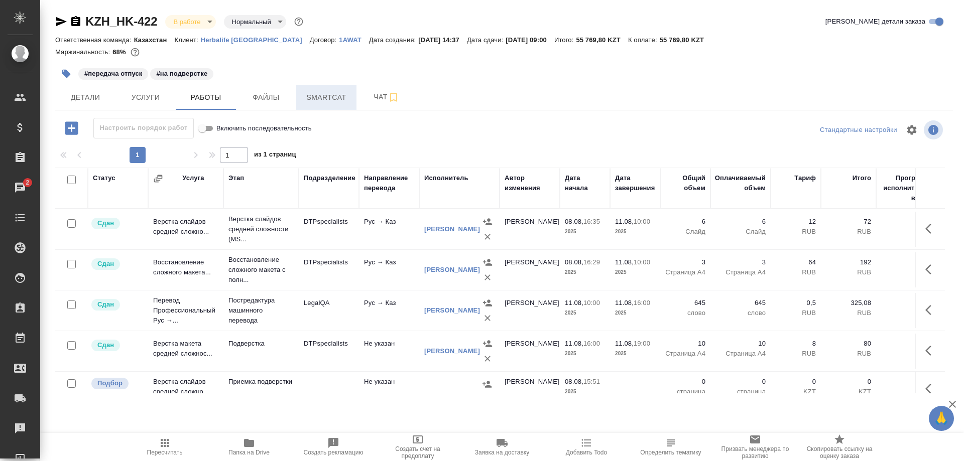
click at [315, 97] on span "Smartcat" at bounding box center [326, 97] width 48 height 13
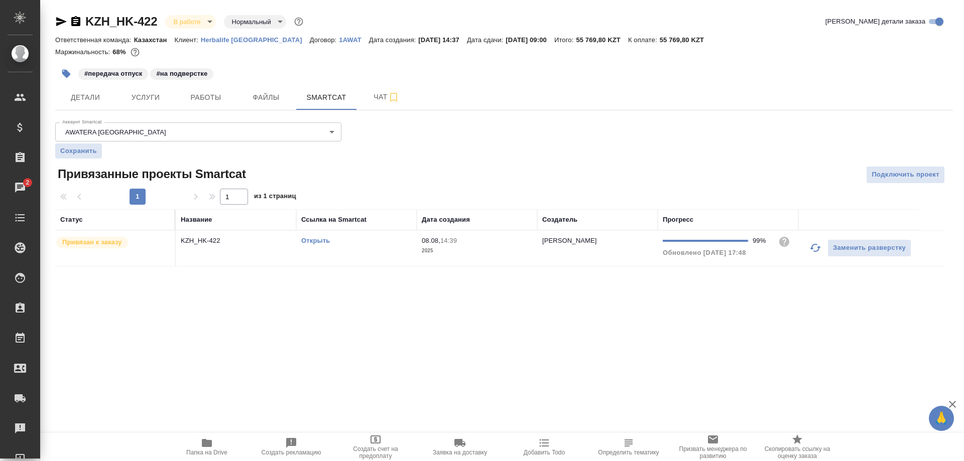
click at [307, 239] on link "Открыть" at bounding box center [315, 241] width 29 height 8
click at [211, 446] on icon "button" at bounding box center [207, 443] width 10 height 8
click at [202, 449] on span "Папка на Drive" at bounding box center [207, 446] width 72 height 19
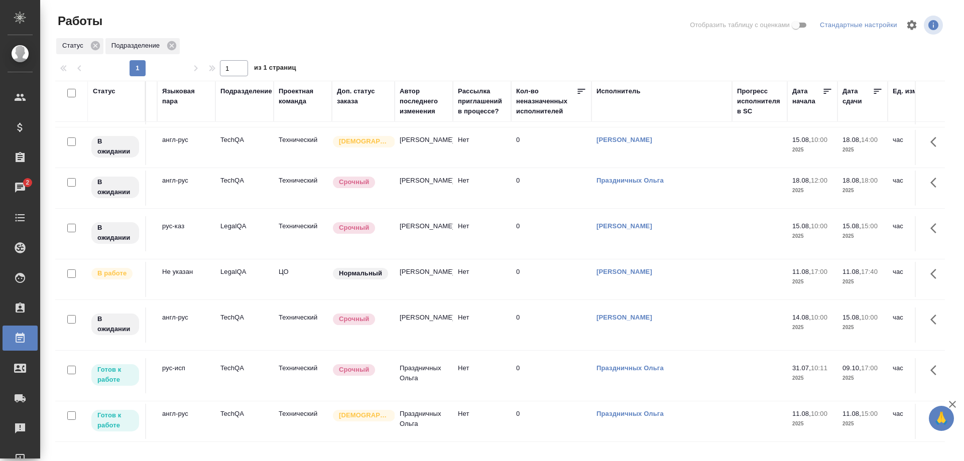
scroll to position [198, 0]
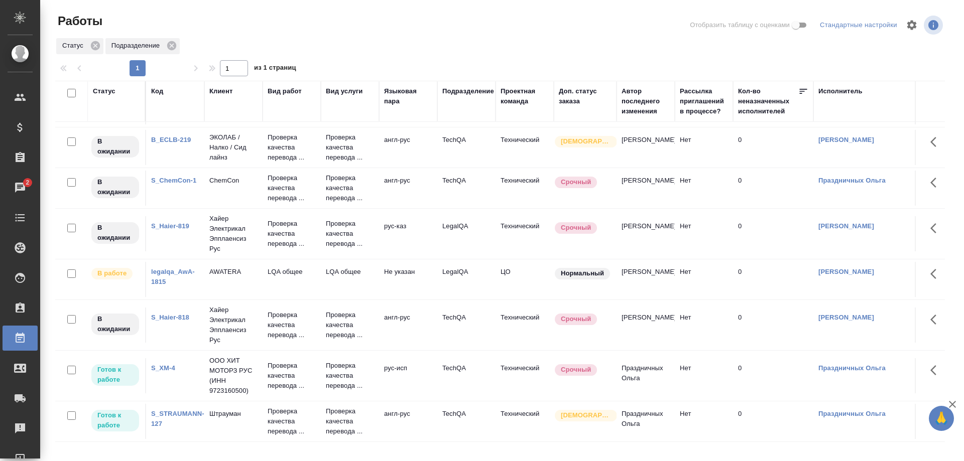
click at [173, 222] on link "S_Haier-819" at bounding box center [170, 226] width 38 height 8
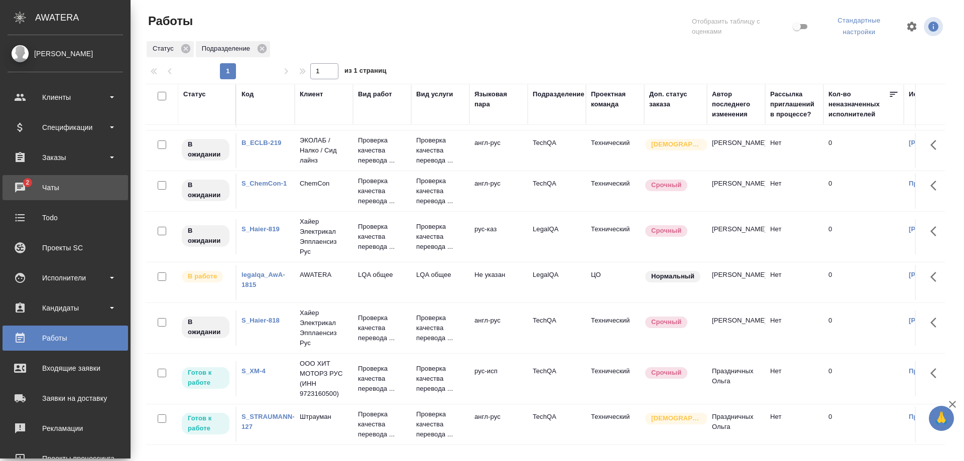
click at [23, 185] on div "Чаты" at bounding box center [65, 187] width 115 height 15
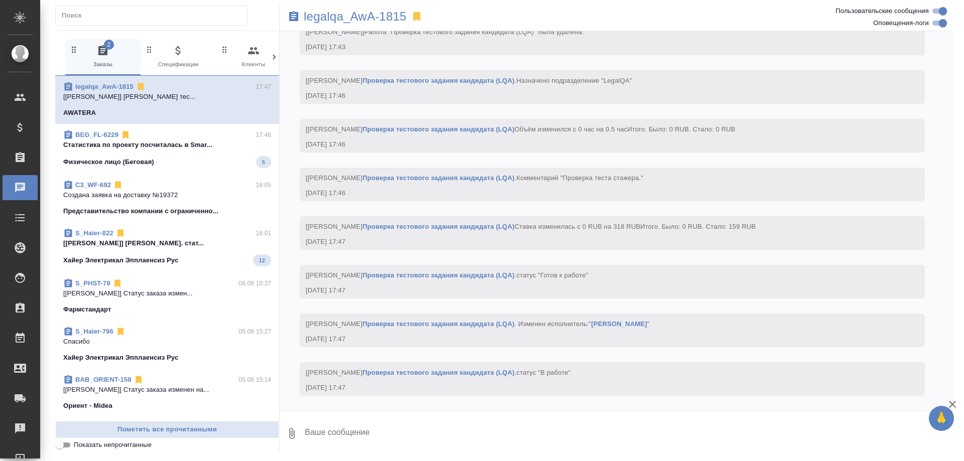
scroll to position [2737, 0]
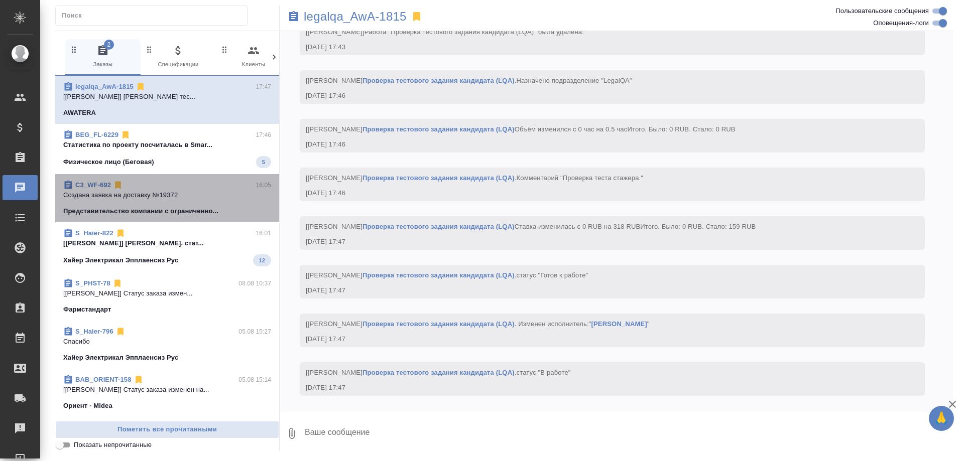
click at [154, 196] on p "Создана заявка на доставку №19372" at bounding box center [167, 195] width 208 height 10
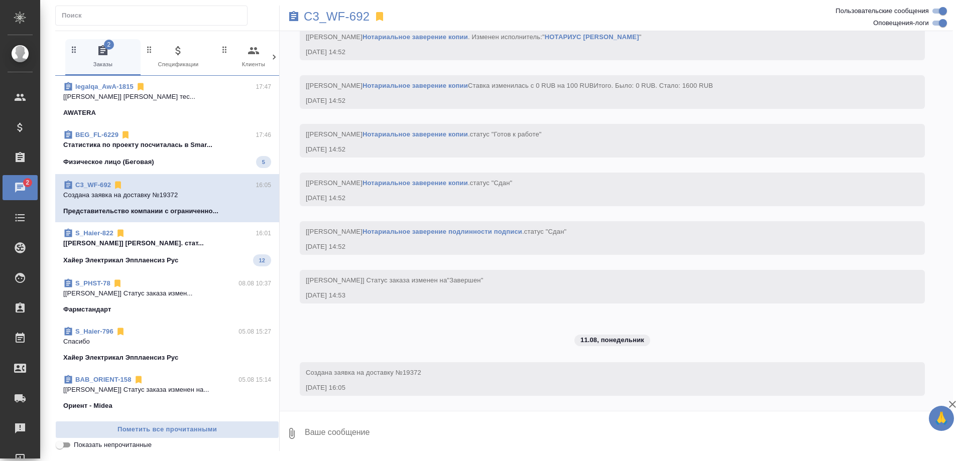
scroll to position [3631, 0]
click at [154, 242] on p "[[PERSON_NAME]] [PERSON_NAME]. стат..." at bounding box center [167, 243] width 208 height 10
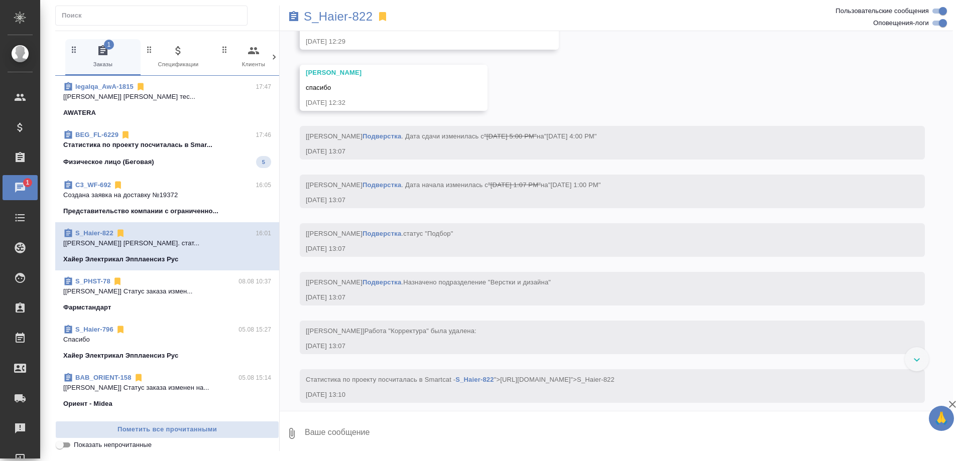
scroll to position [8232, 0]
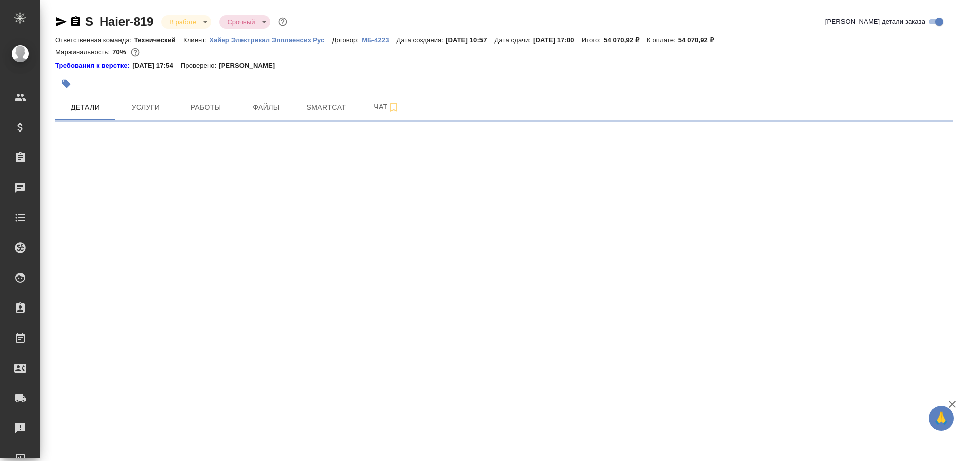
select select "RU"
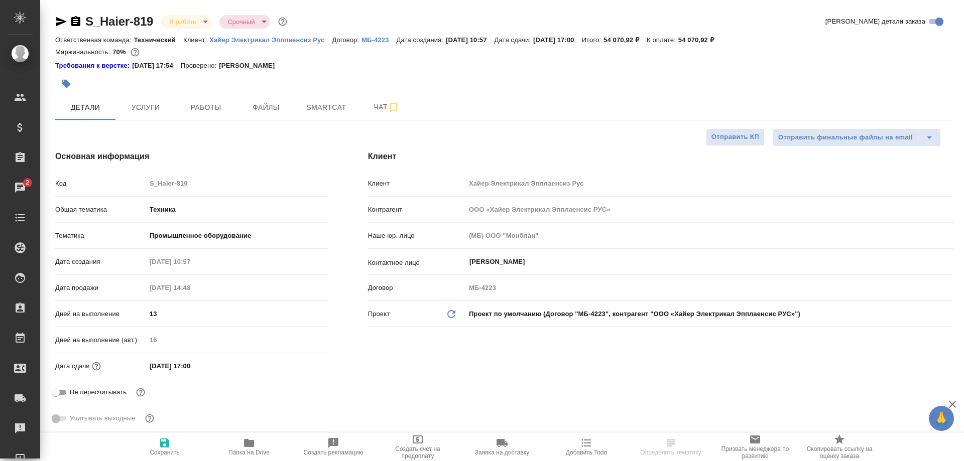
select select "RU"
